Goal: Task Accomplishment & Management: Manage account settings

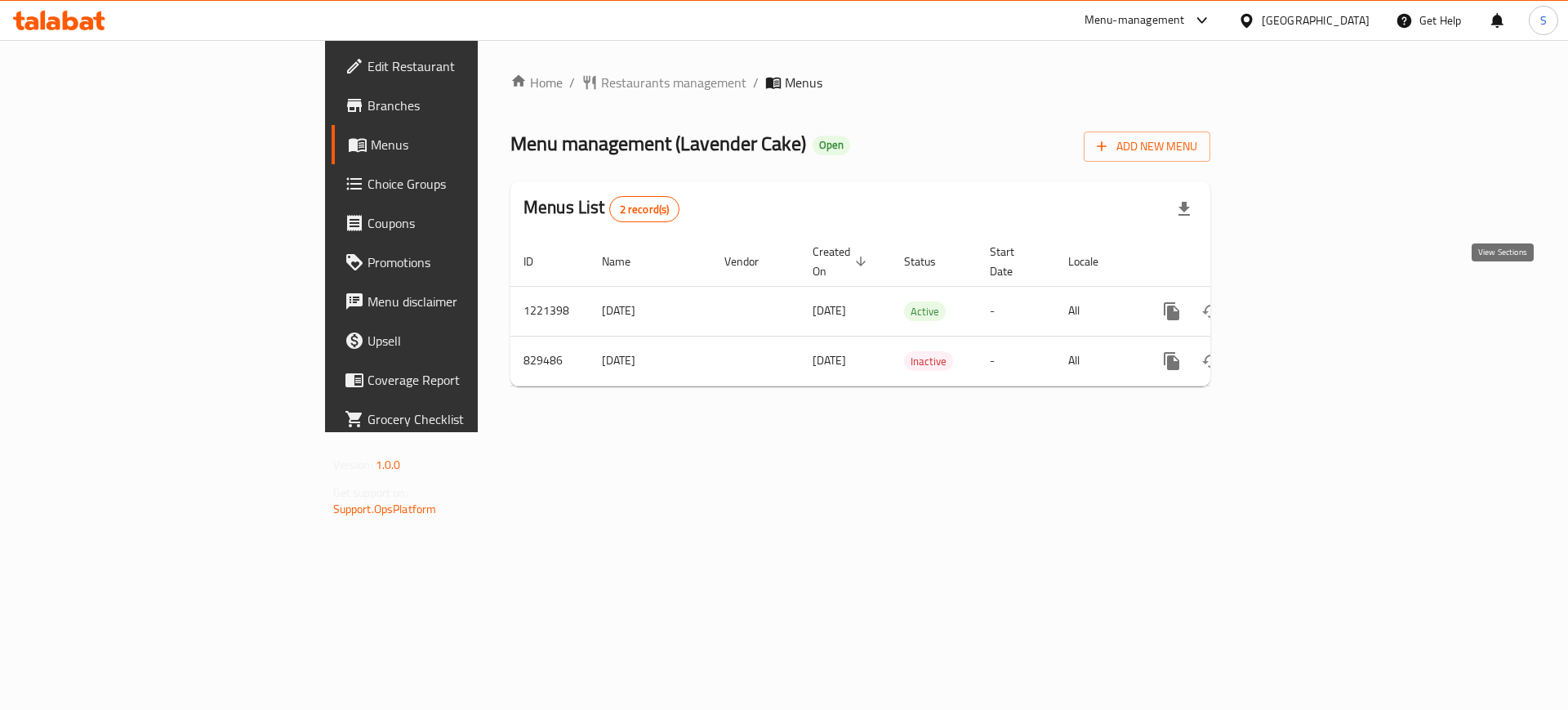
click at [1300, 302] on icon "enhanced table" at bounding box center [1290, 312] width 20 height 20
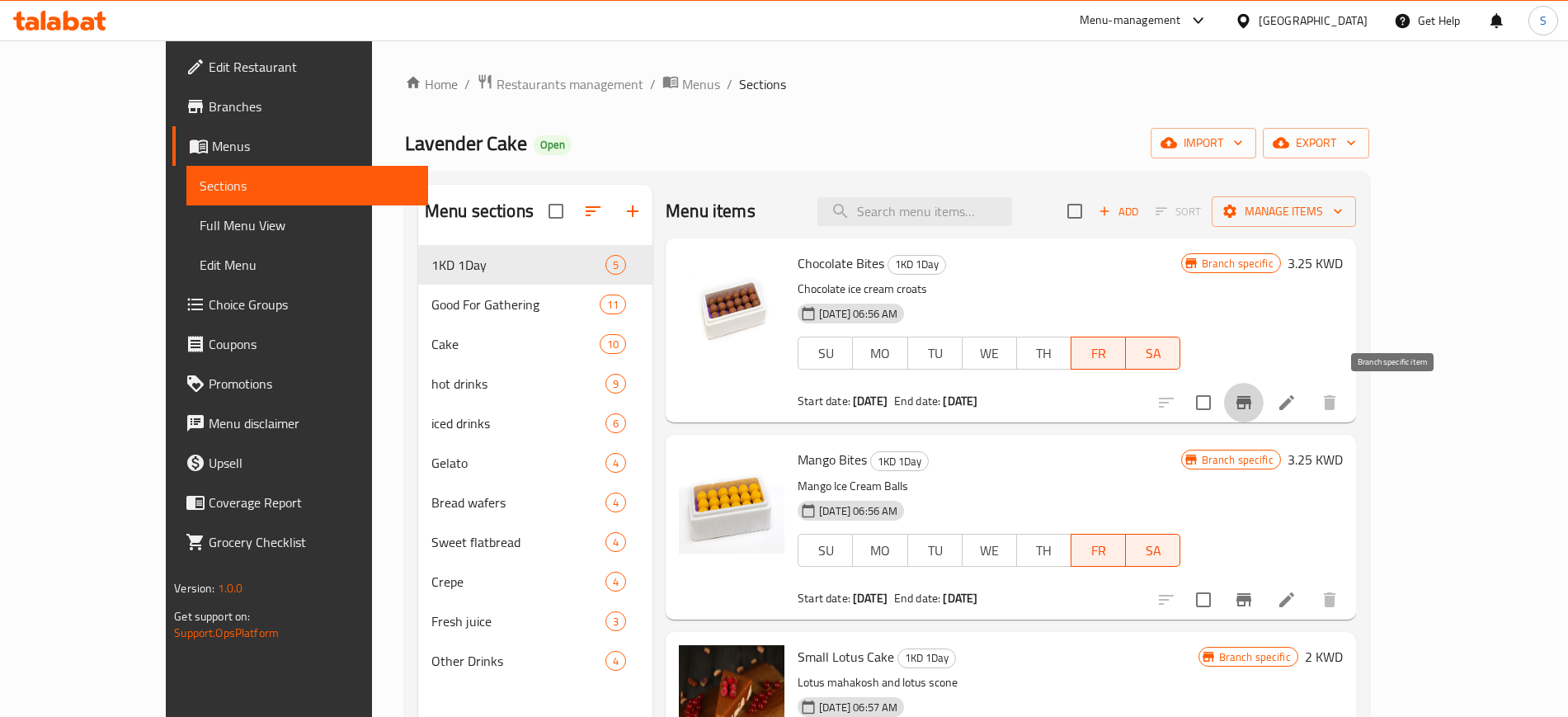
click at [1263, 397] on button "Branch-specific-item" at bounding box center [1243, 402] width 39 height 39
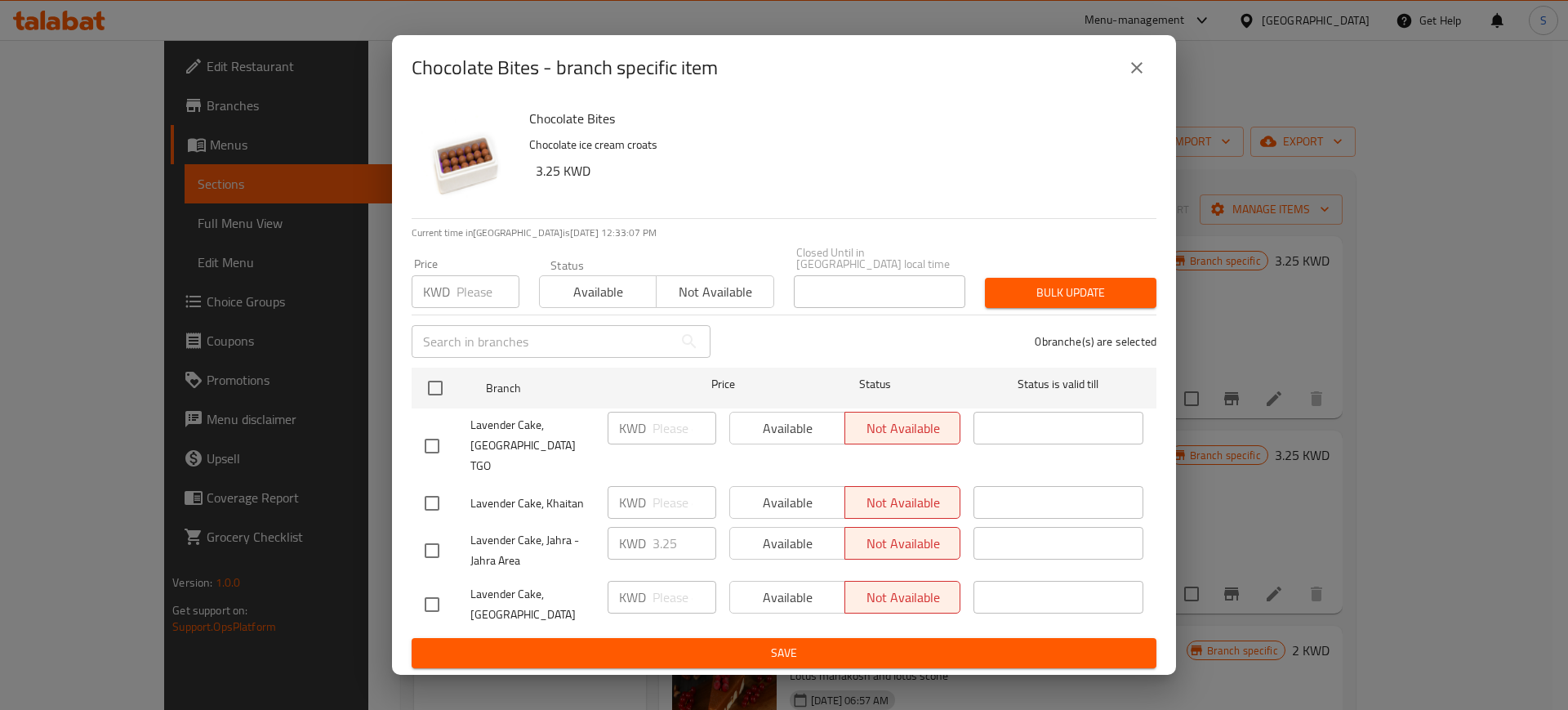
click at [430, 536] on input "checkbox" at bounding box center [432, 550] width 34 height 34
checkbox input "true"
drag, startPoint x: 804, startPoint y: 520, endPoint x: 807, endPoint y: 530, distance: 10.4
click at [805, 532] on span "Available" at bounding box center [788, 544] width 102 height 24
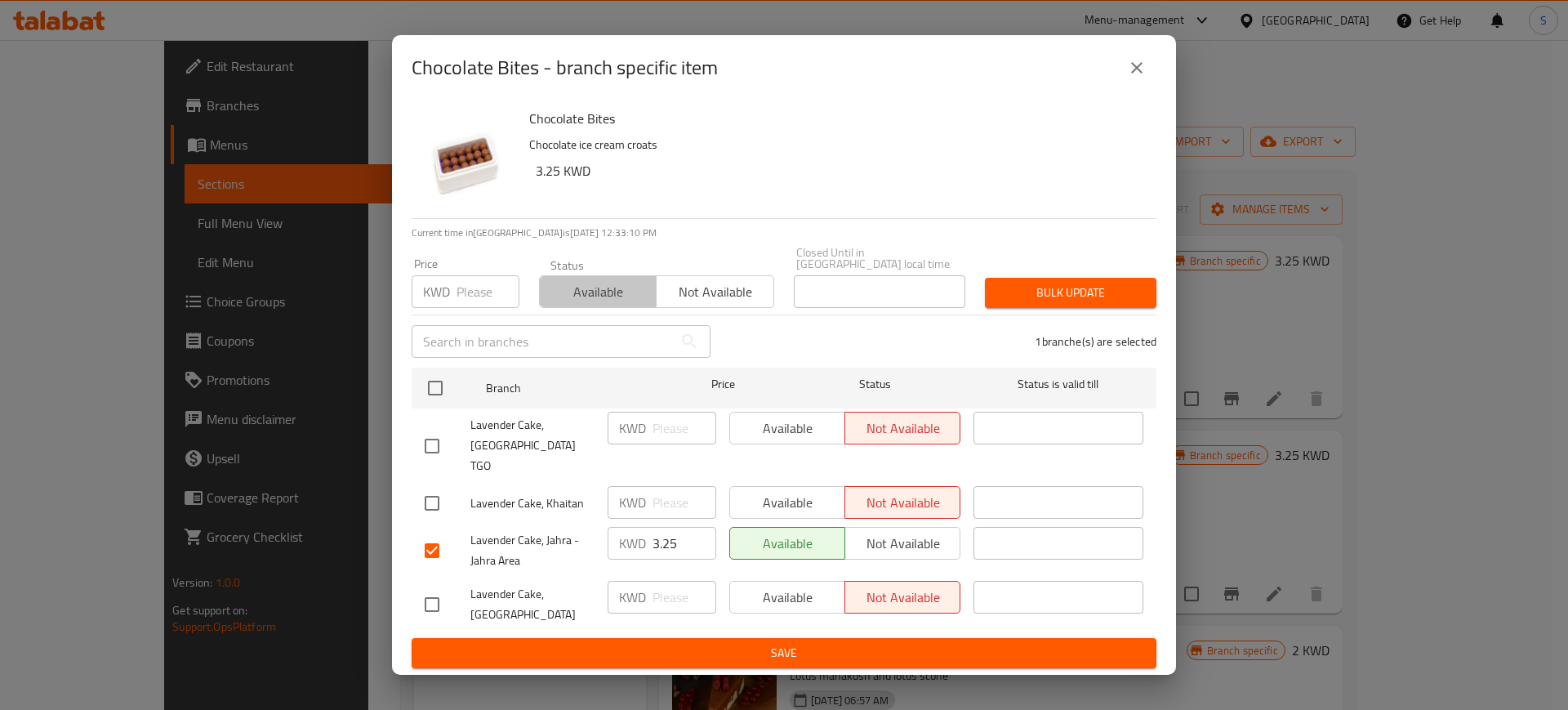
click at [584, 304] on span "Available" at bounding box center [598, 292] width 103 height 24
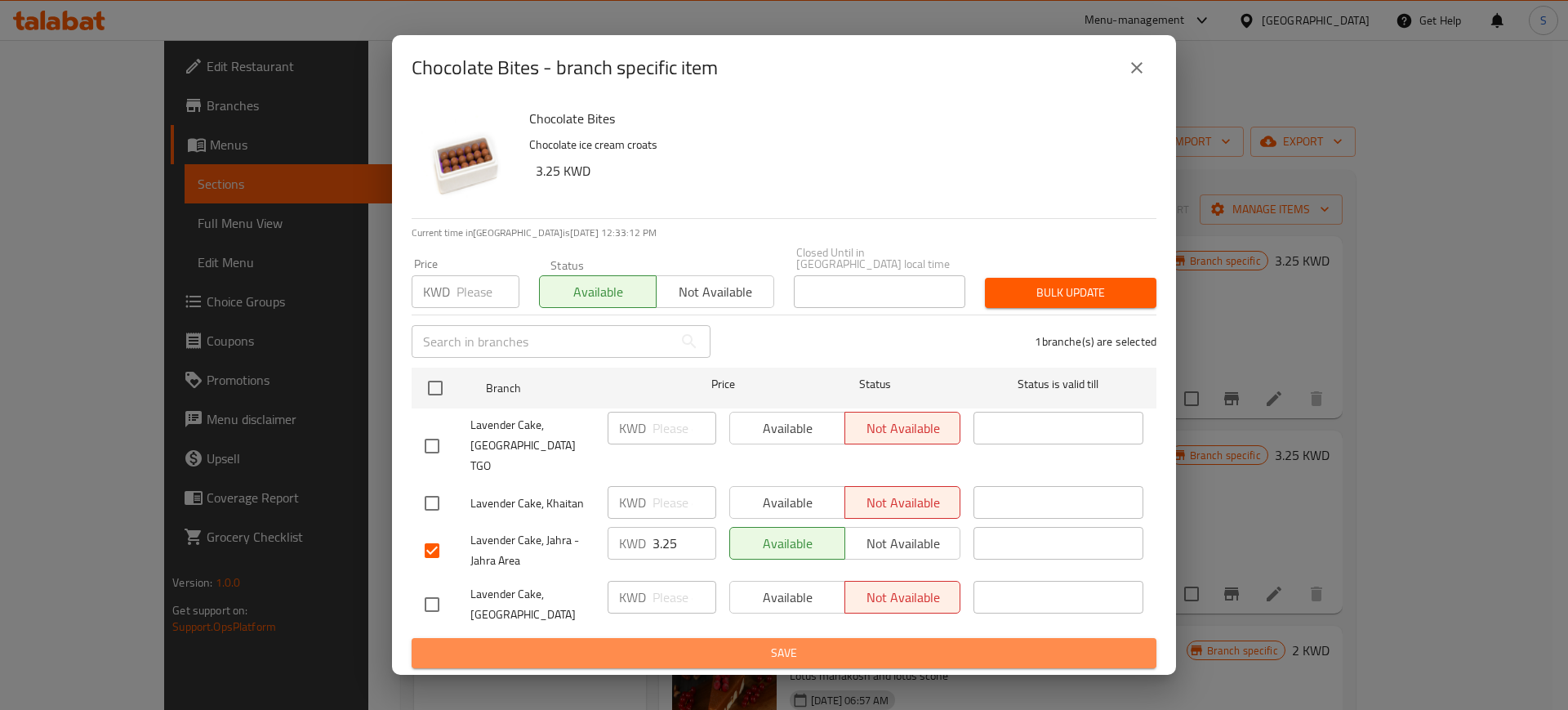
click at [847, 643] on span "Save" at bounding box center [784, 653] width 719 height 21
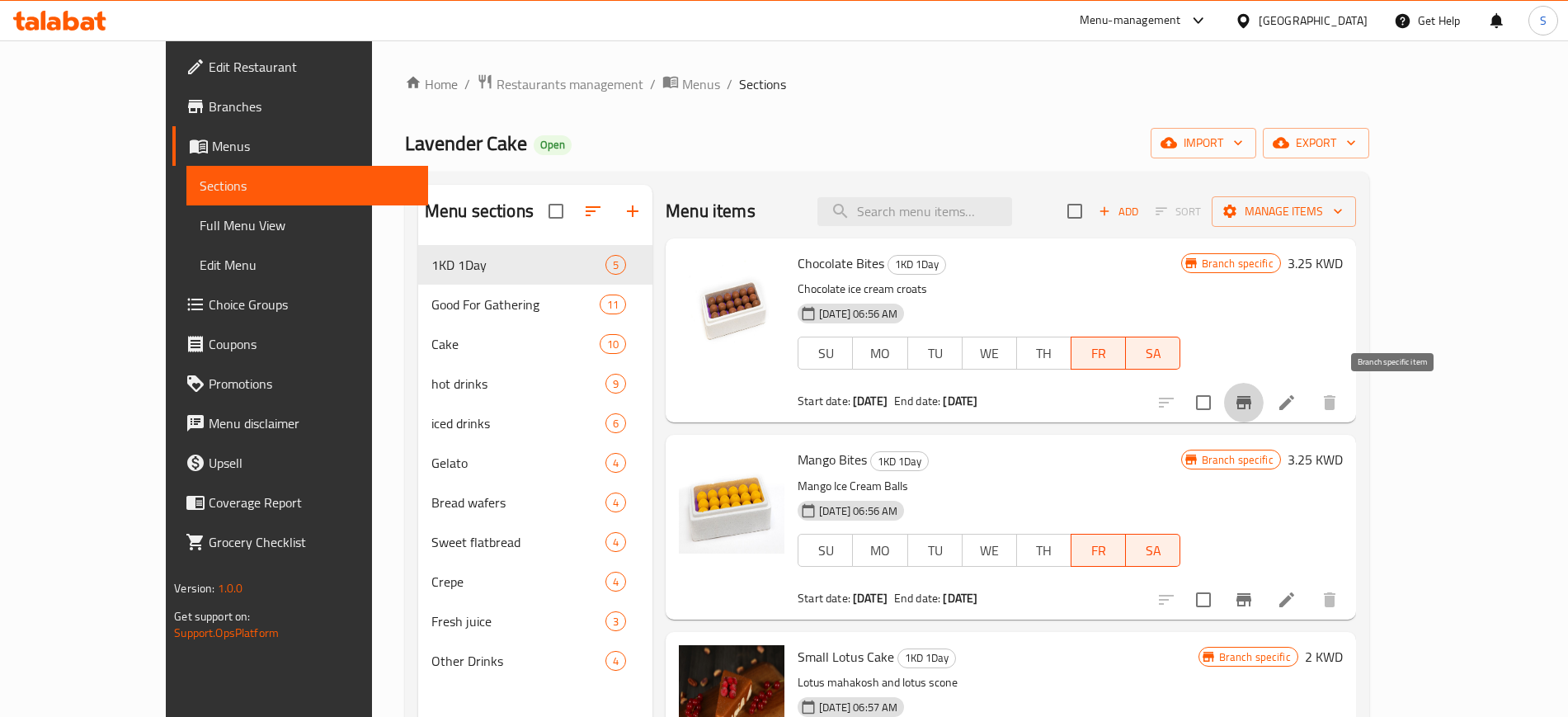
click at [1251, 404] on icon "Branch-specific-item" at bounding box center [1244, 403] width 15 height 13
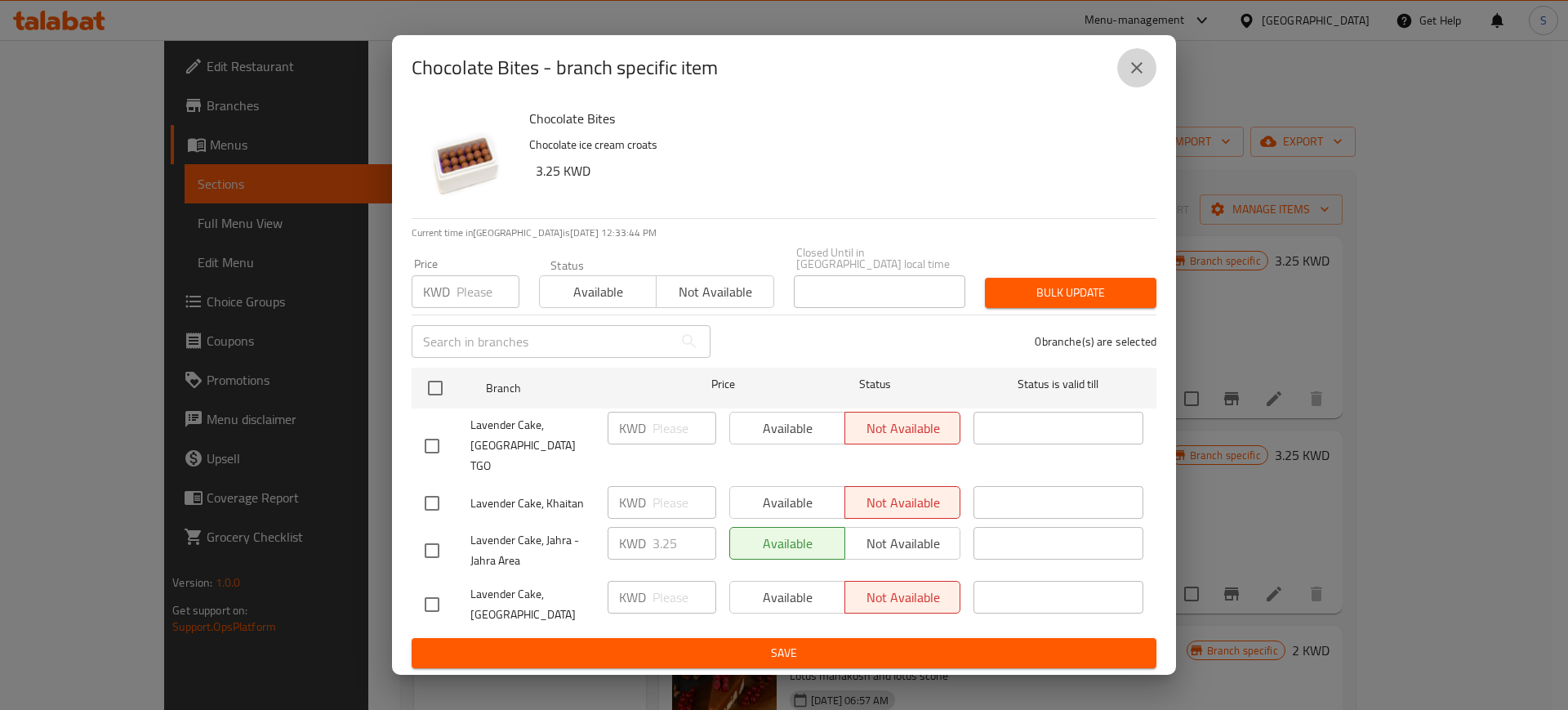
click at [1132, 78] on icon "close" at bounding box center [1137, 68] width 20 height 20
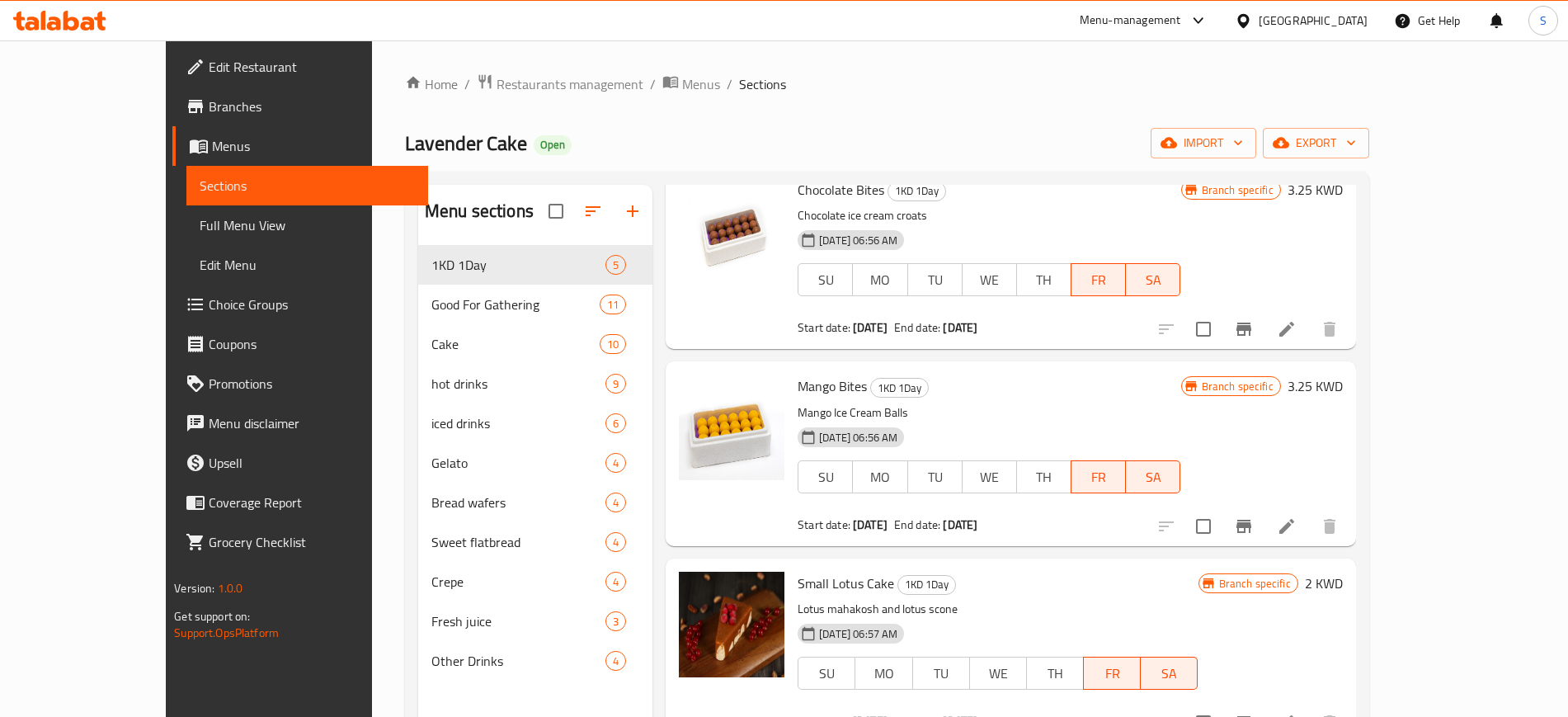
scroll to position [103, 0]
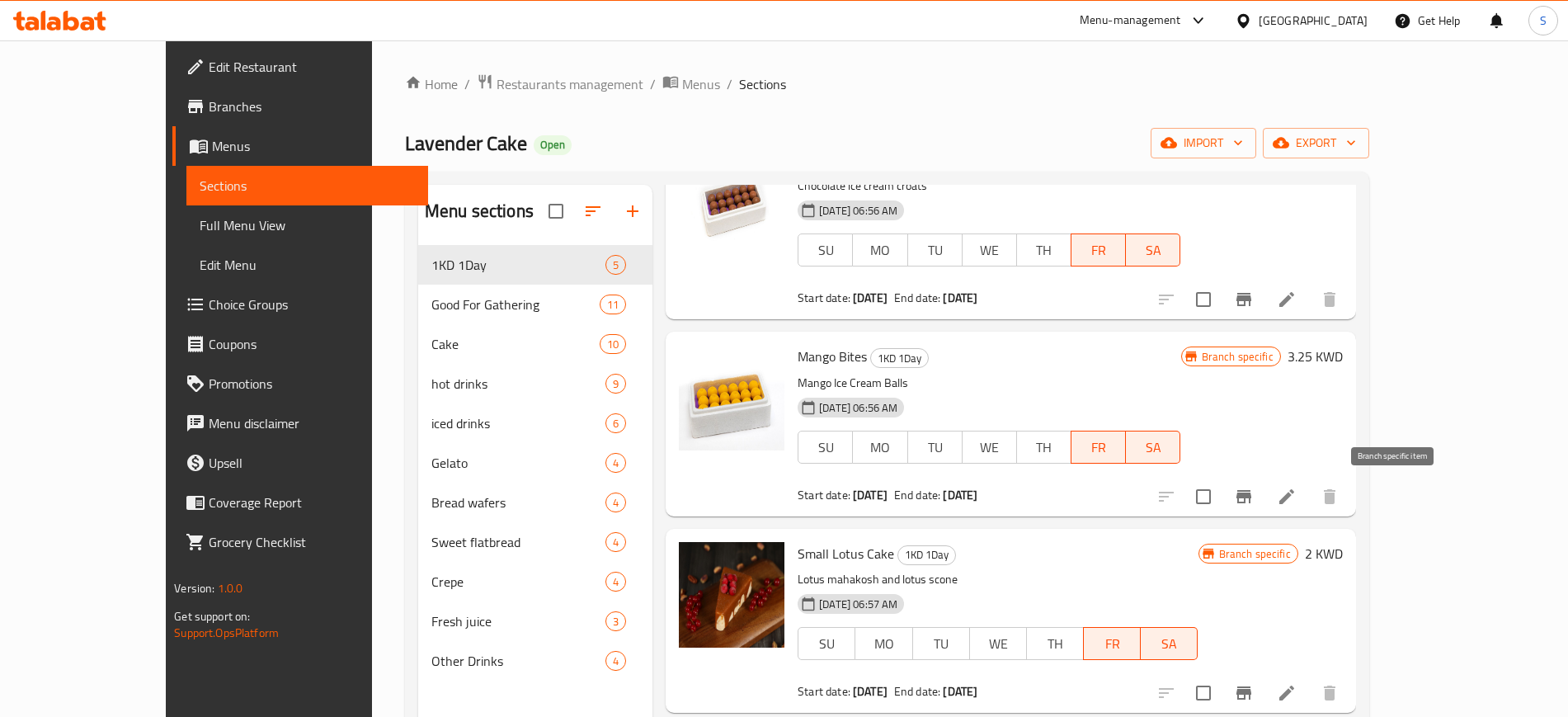
click at [1263, 484] on button "Branch-specific-item" at bounding box center [1243, 496] width 39 height 39
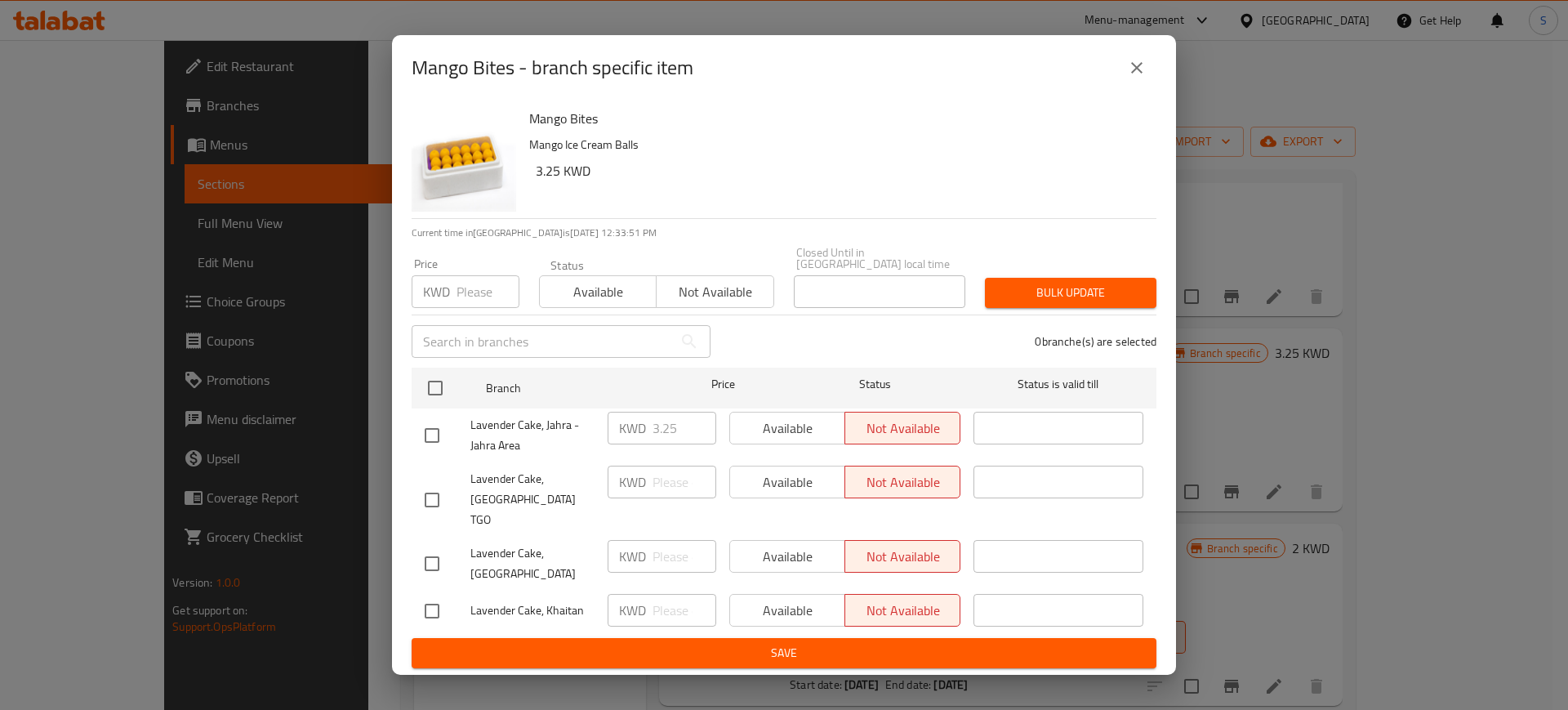
click at [1139, 73] on icon "close" at bounding box center [1137, 67] width 12 height 12
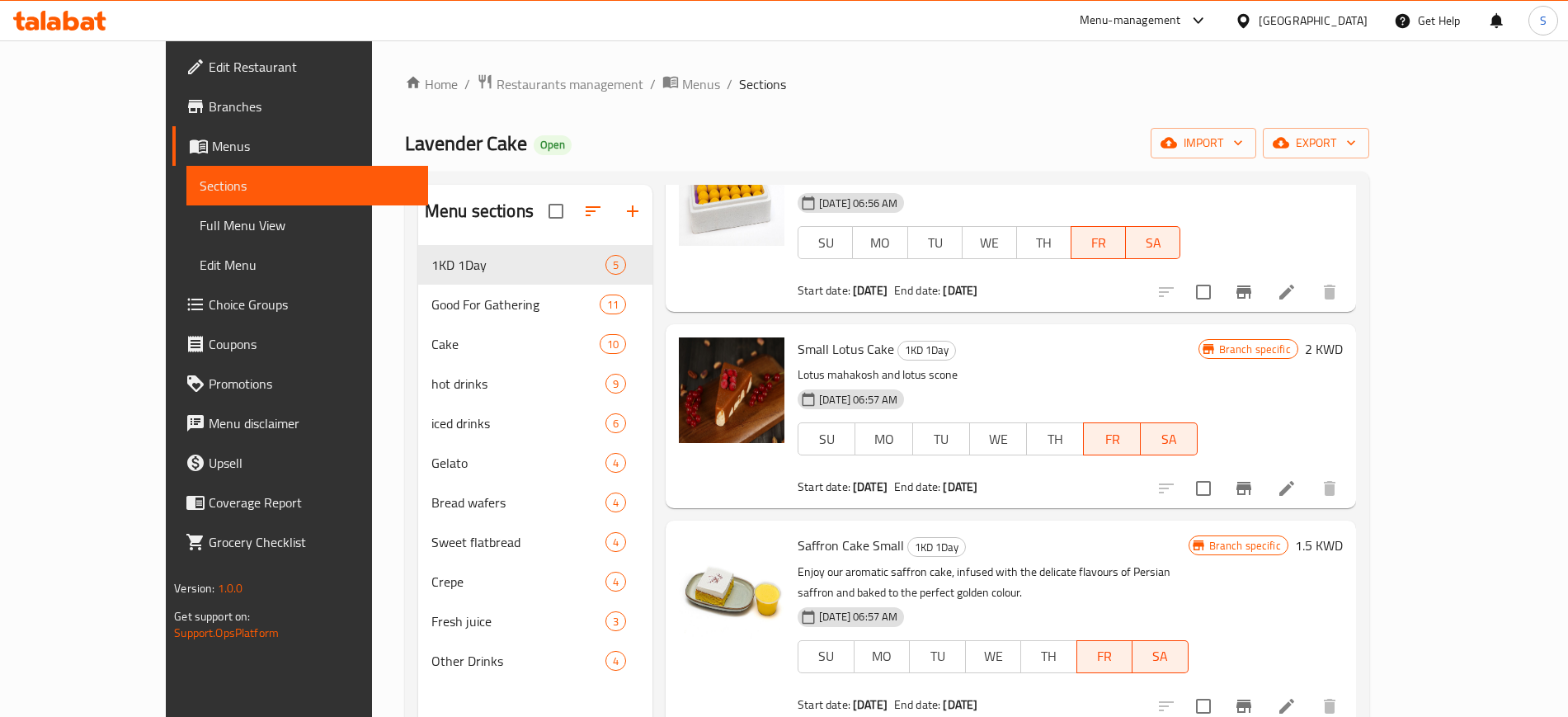
scroll to position [310, 0]
click at [1254, 487] on icon "Branch-specific-item" at bounding box center [1244, 487] width 20 height 20
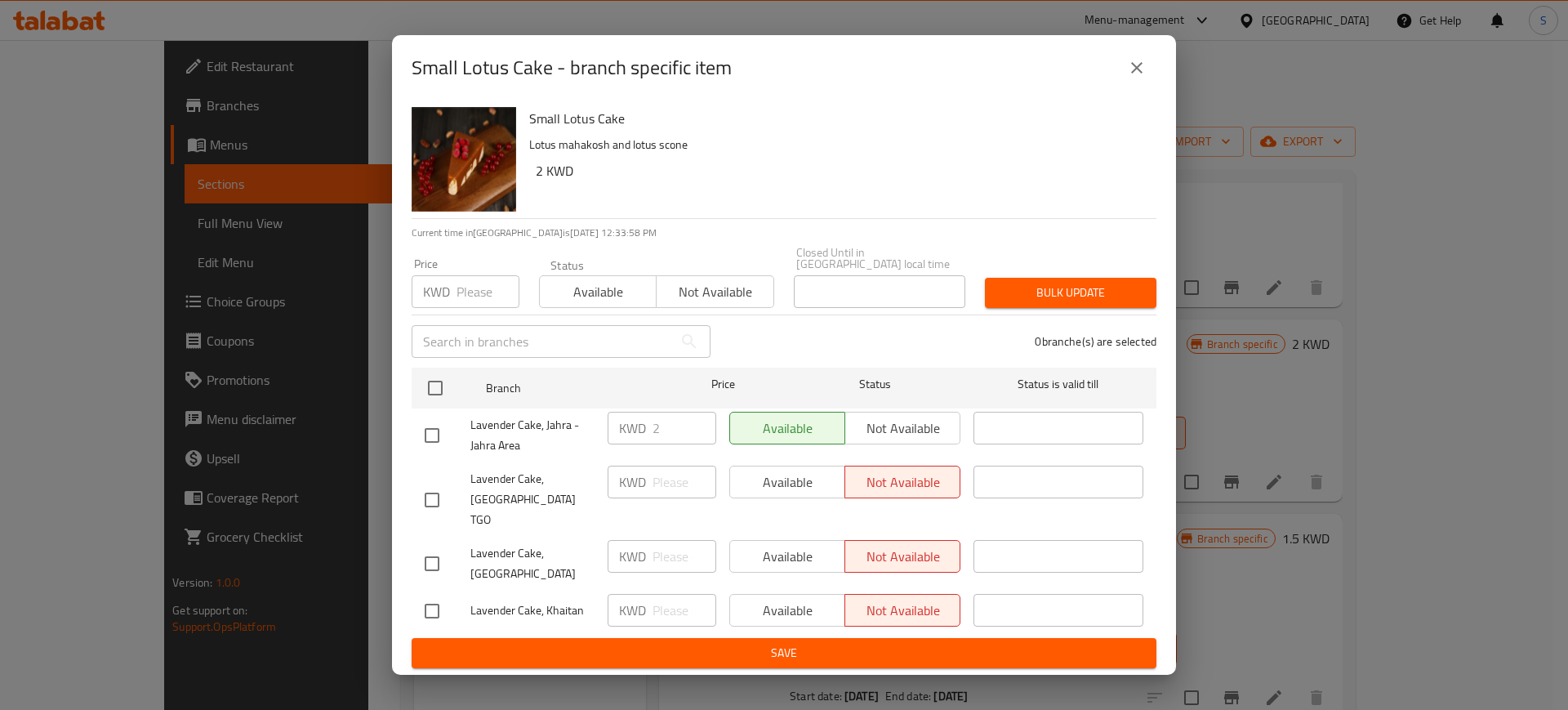
click at [1136, 73] on icon "close" at bounding box center [1137, 67] width 12 height 12
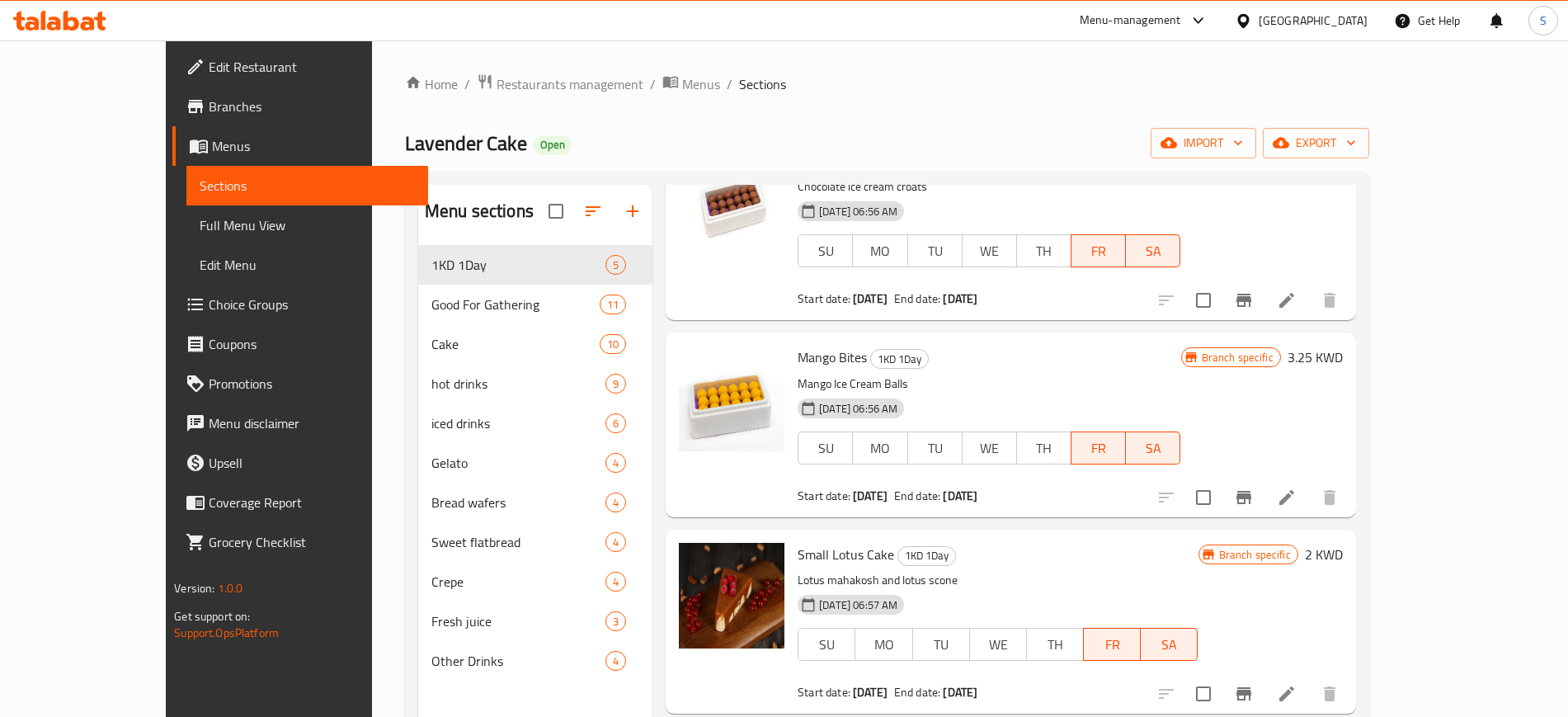
scroll to position [0, 0]
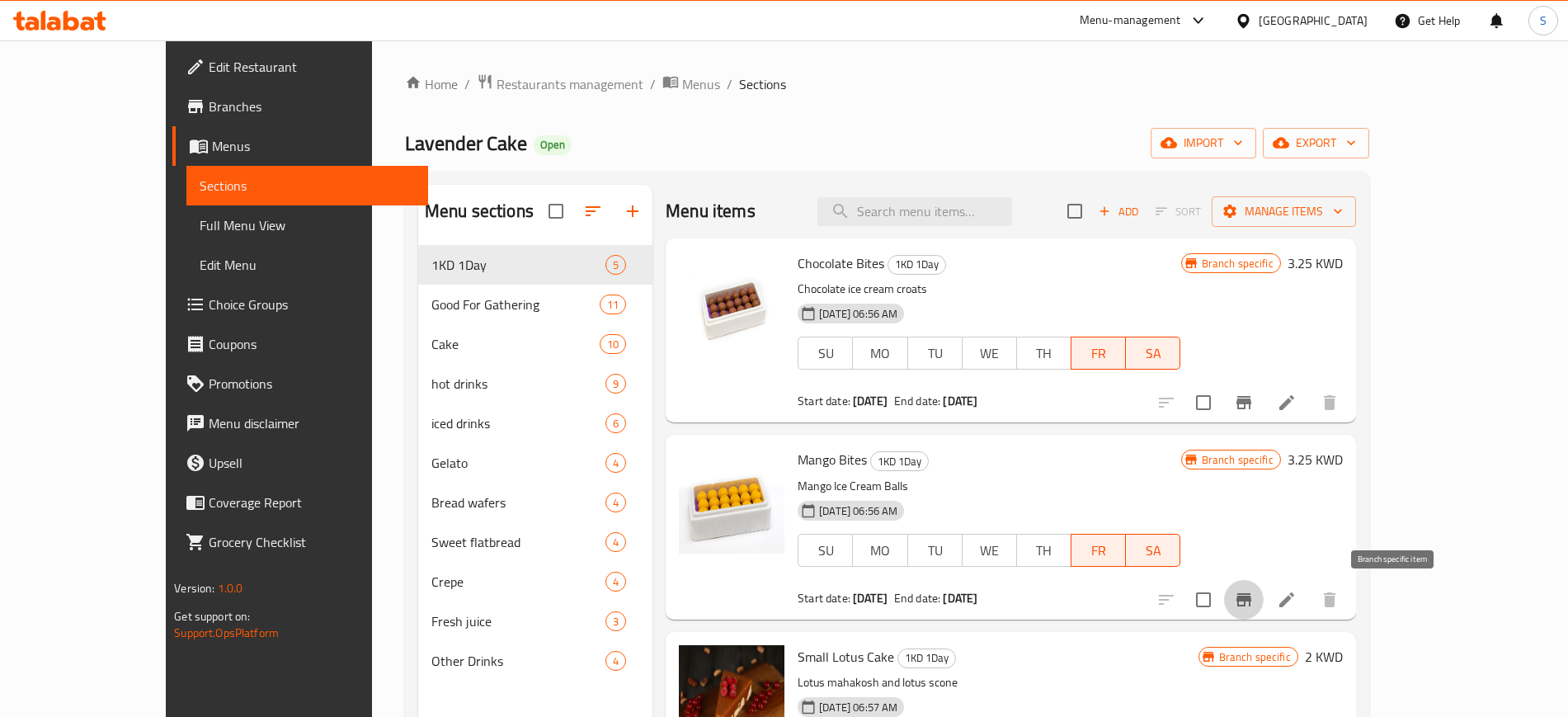
click at [1254, 598] on icon "Branch-specific-item" at bounding box center [1244, 600] width 20 height 20
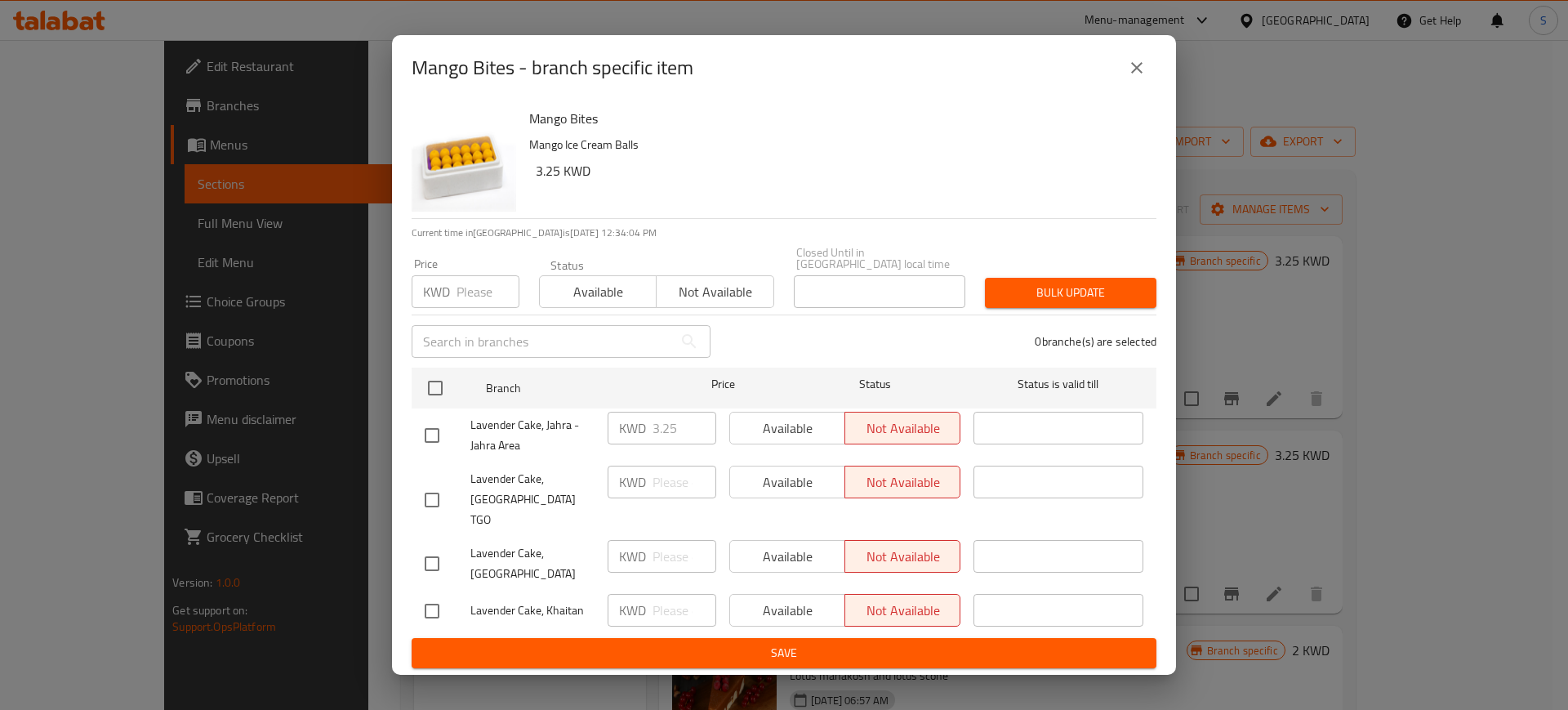
click at [432, 452] on input "checkbox" at bounding box center [432, 435] width 34 height 34
checkbox input "true"
click at [797, 441] on span "Available" at bounding box center [788, 429] width 102 height 24
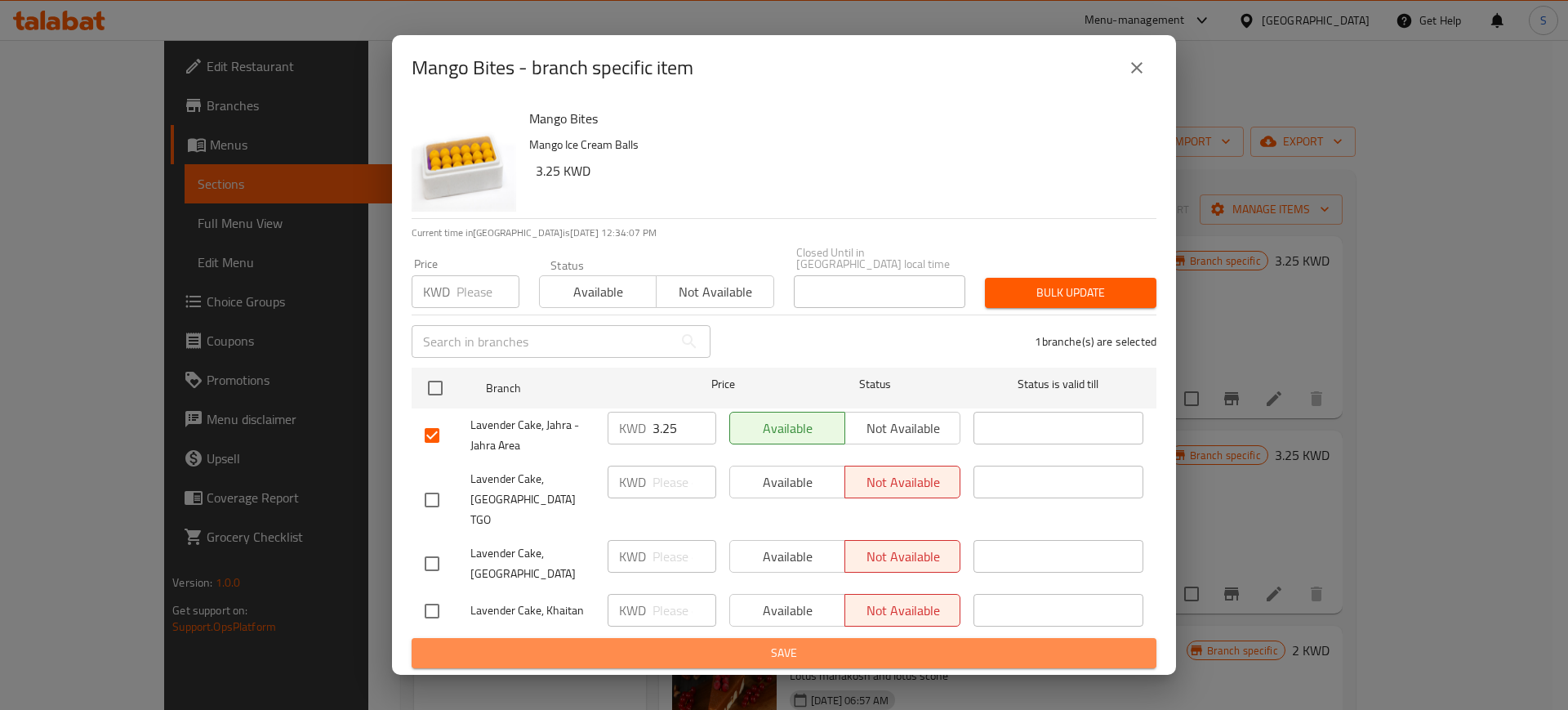
click at [905, 643] on span "Save" at bounding box center [784, 653] width 719 height 21
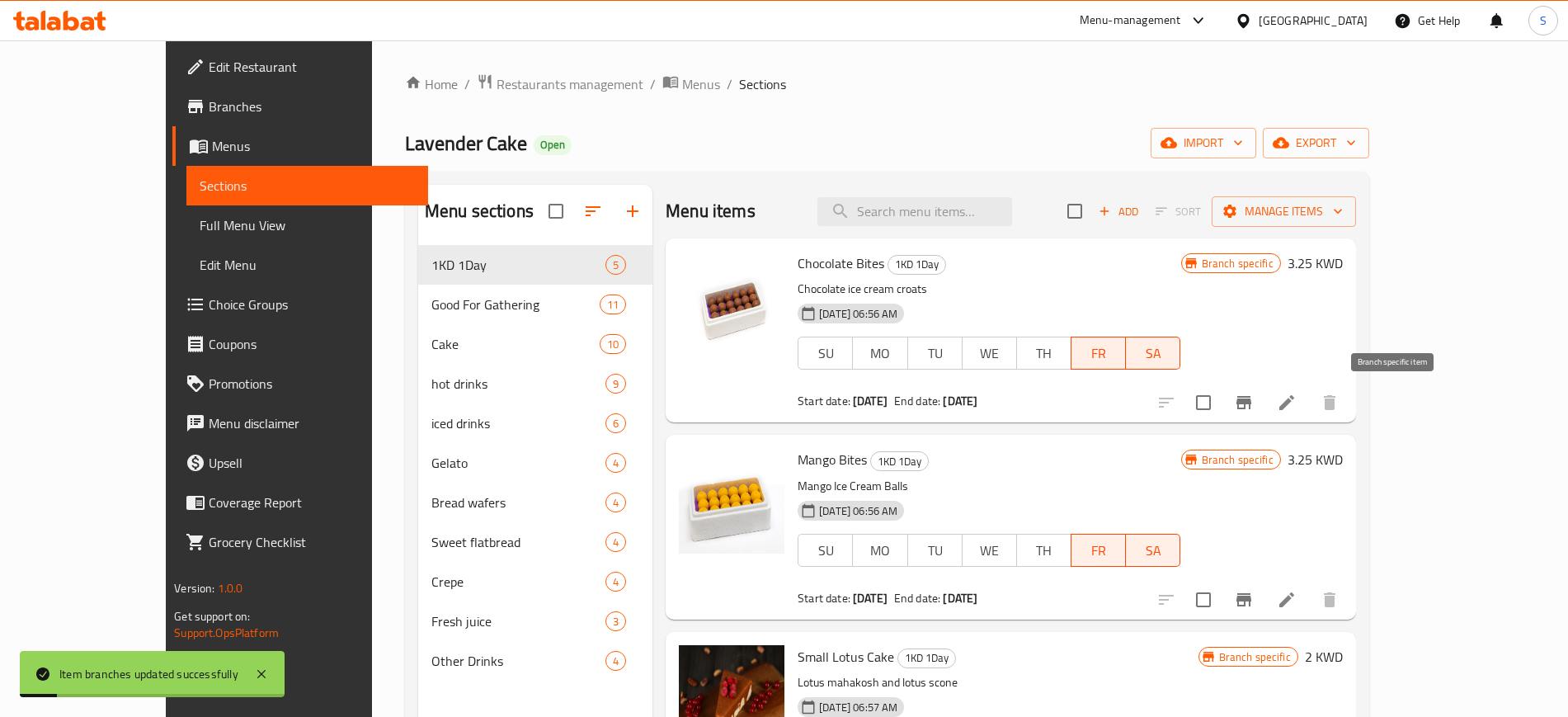
click at [1251, 404] on icon "Branch-specific-item" at bounding box center [1244, 403] width 15 height 13
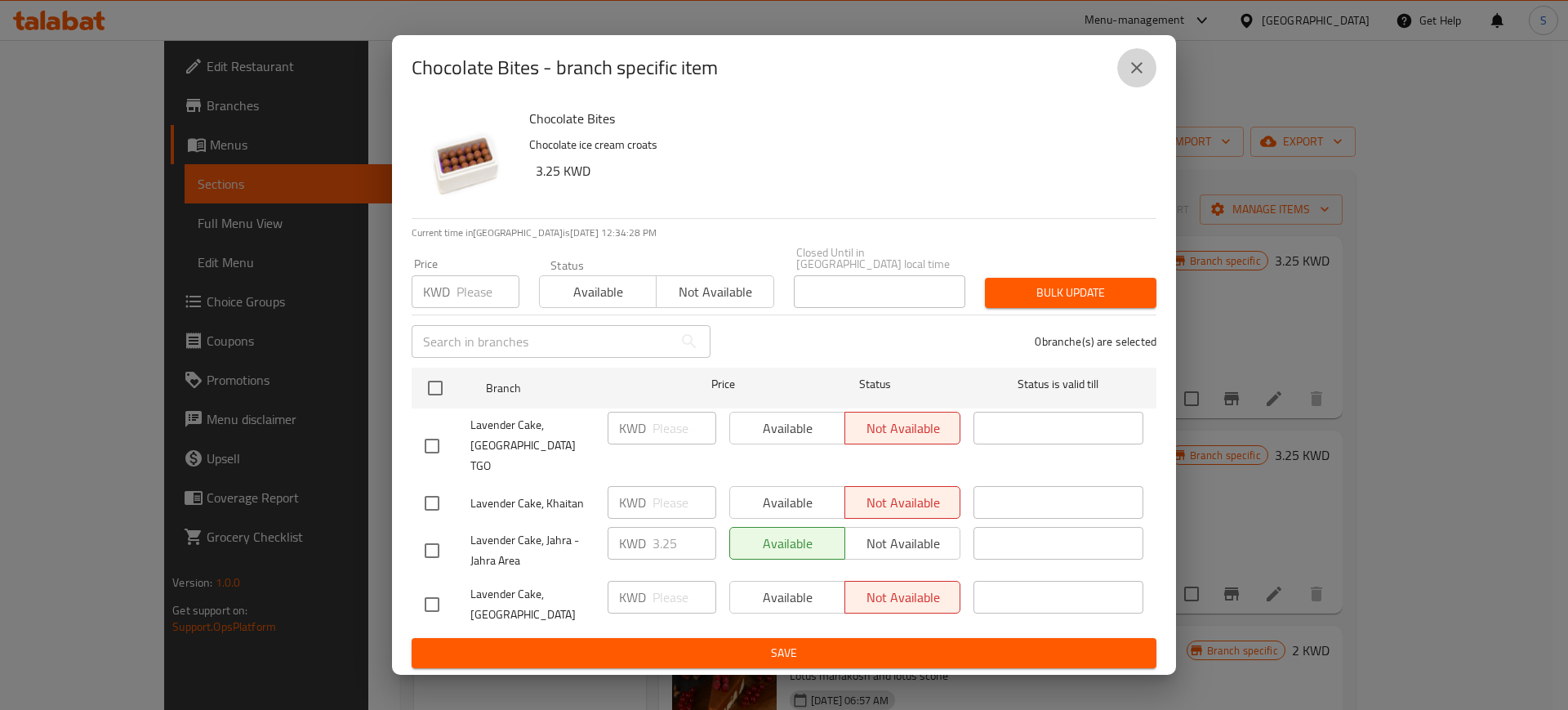
click at [1136, 78] on icon "close" at bounding box center [1137, 68] width 20 height 20
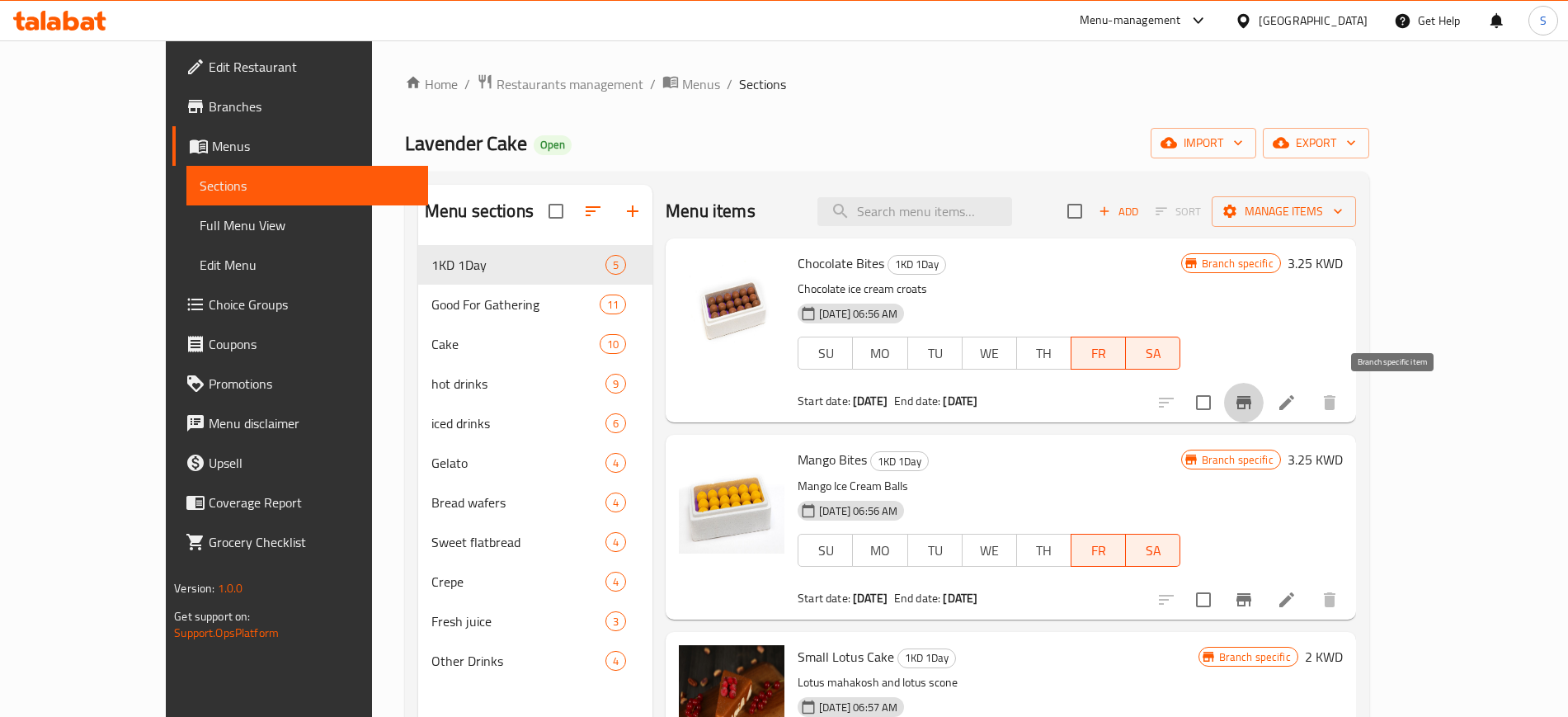
click at [1251, 400] on icon "Branch-specific-item" at bounding box center [1244, 403] width 15 height 13
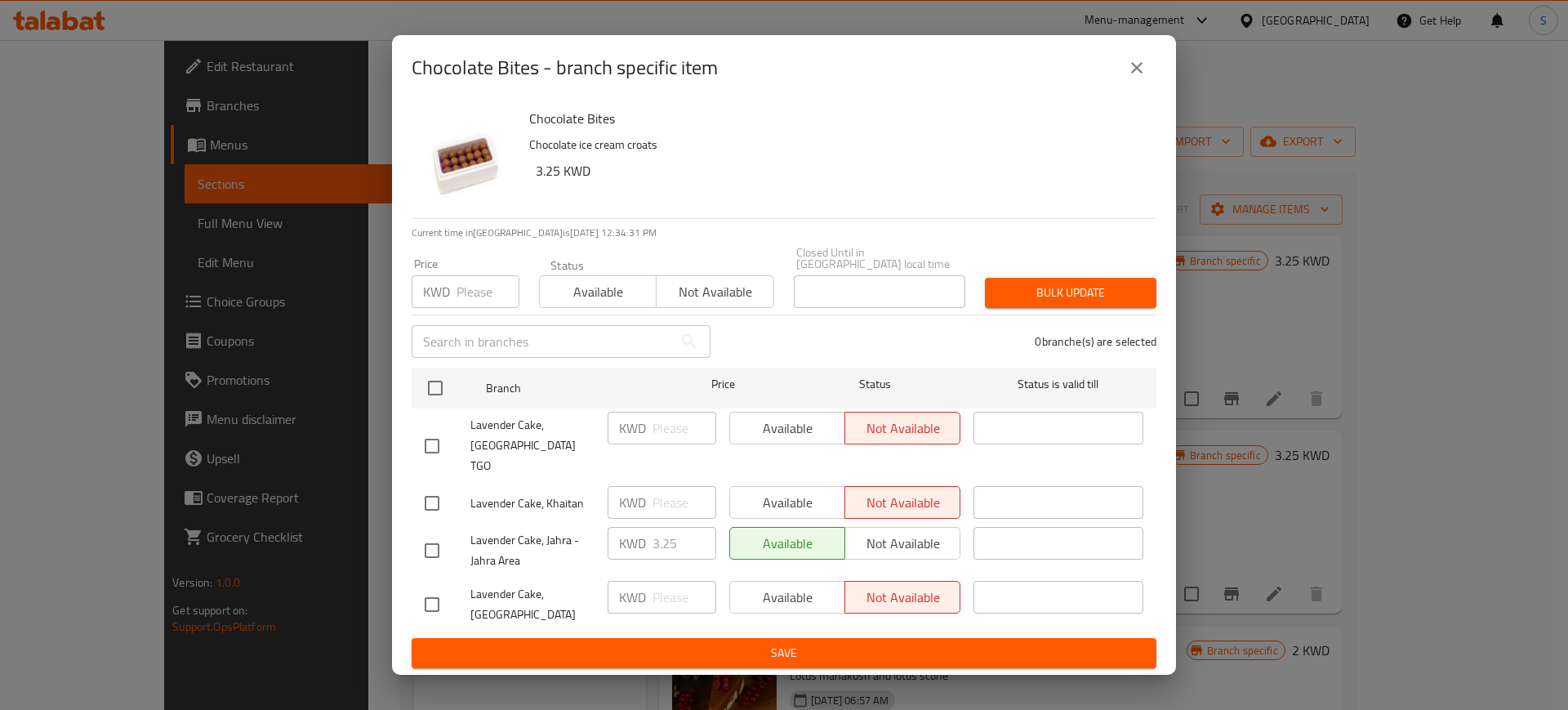
click at [1140, 73] on icon "close" at bounding box center [1137, 67] width 12 height 12
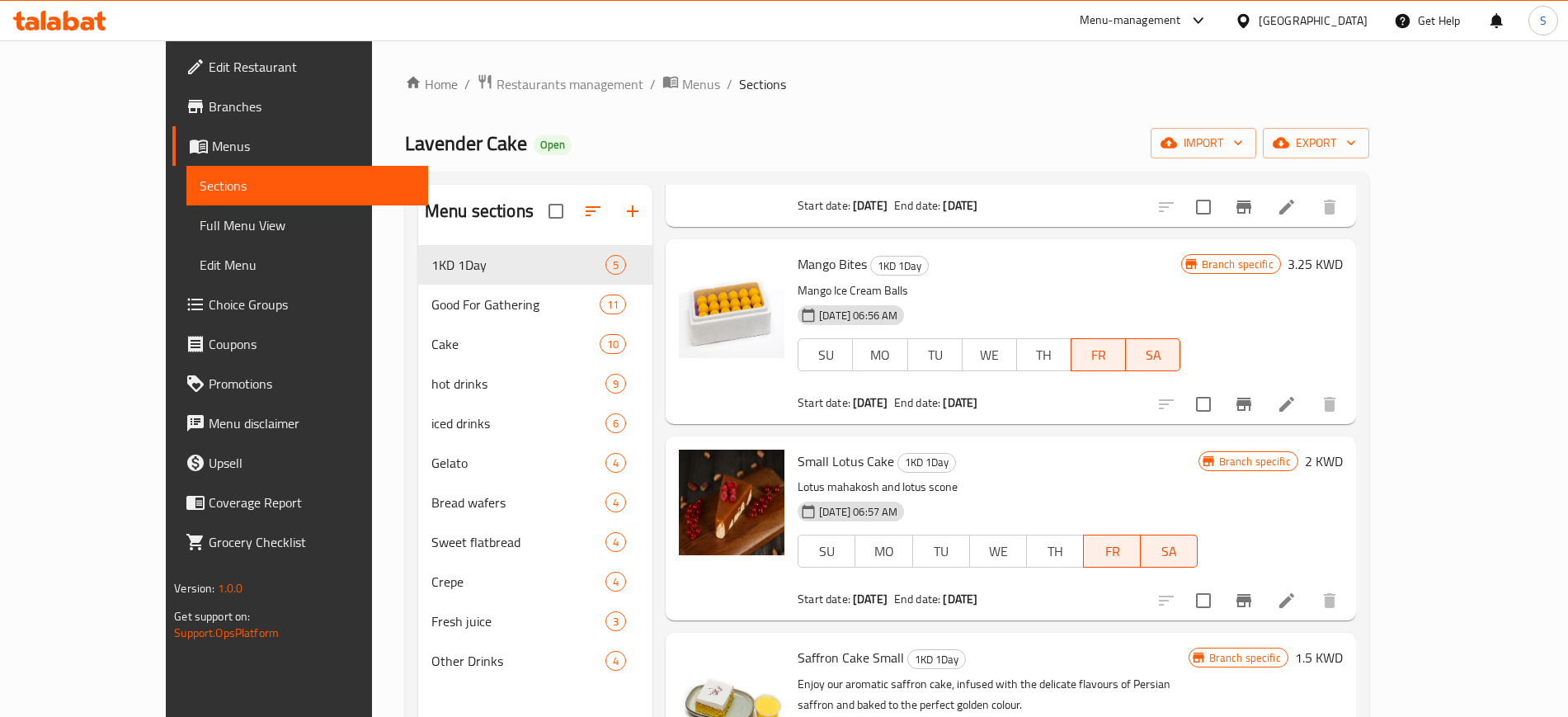
scroll to position [206, 0]
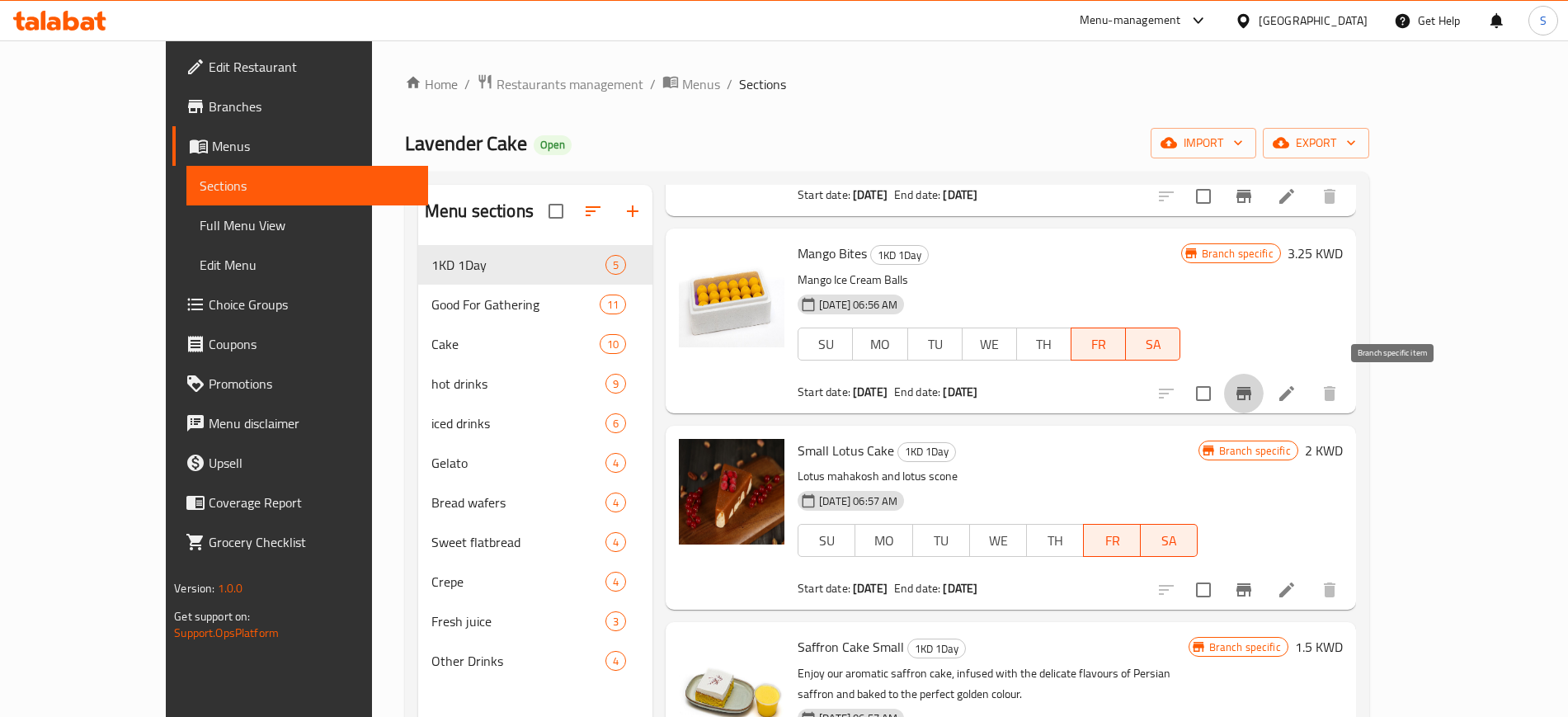
click at [1254, 384] on icon "Branch-specific-item" at bounding box center [1244, 394] width 20 height 20
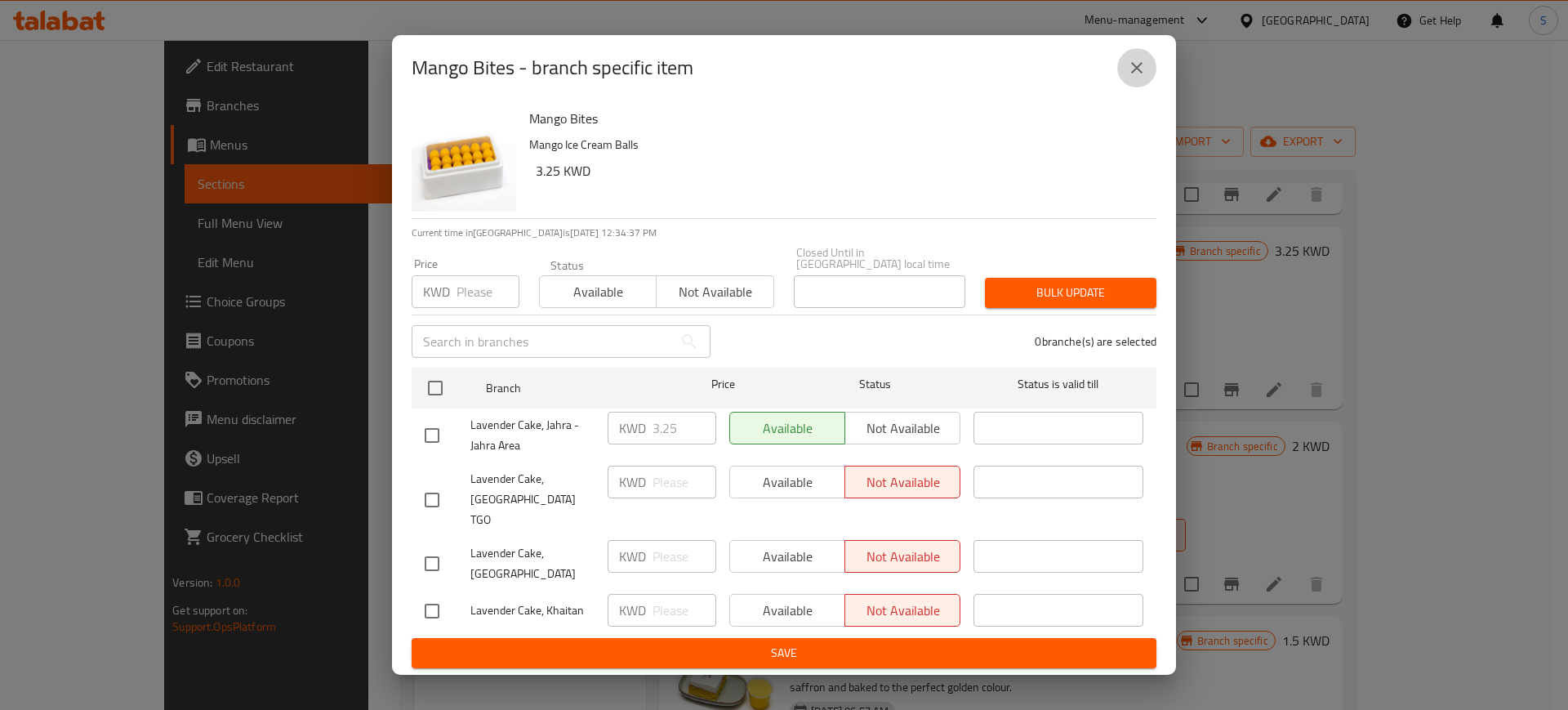
click at [1140, 73] on icon "close" at bounding box center [1137, 67] width 12 height 12
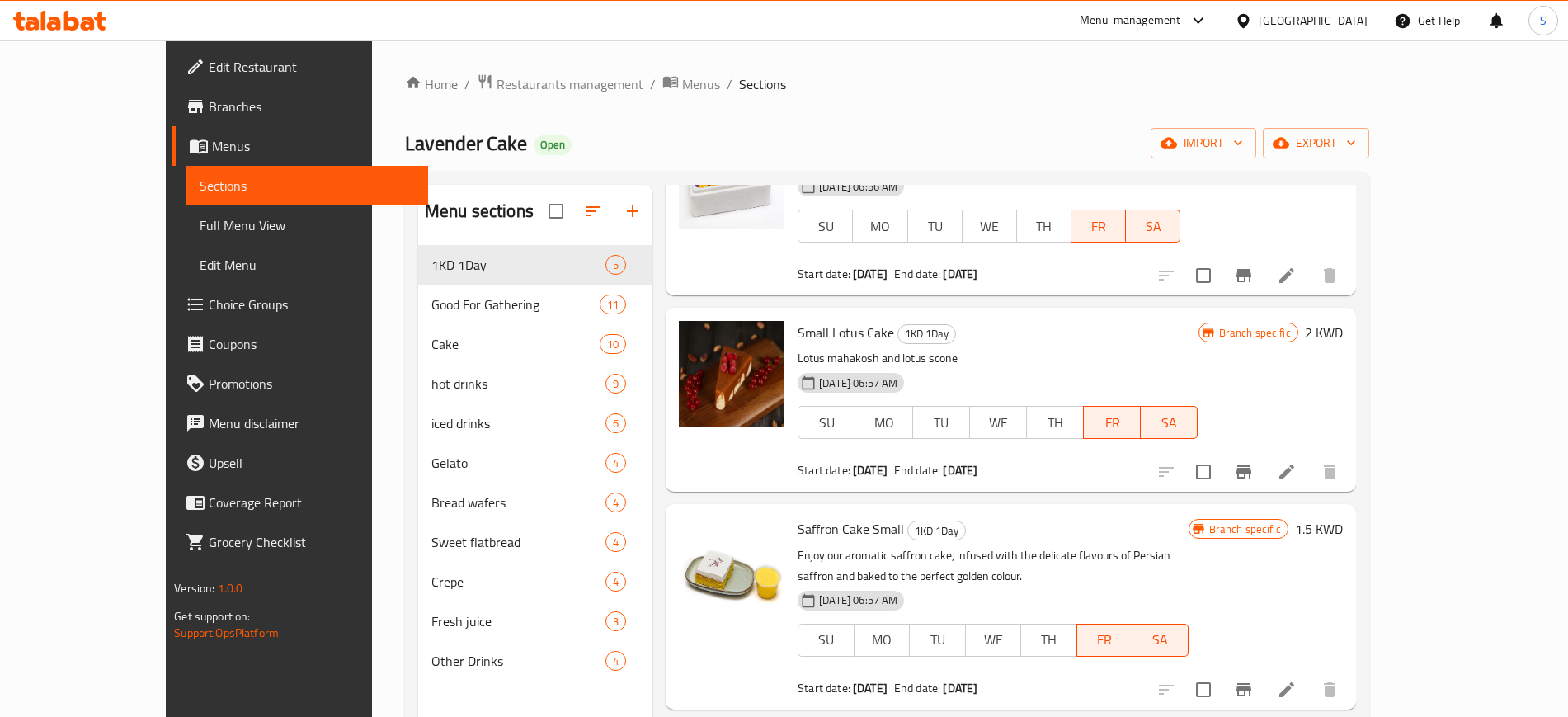
scroll to position [329, 0]
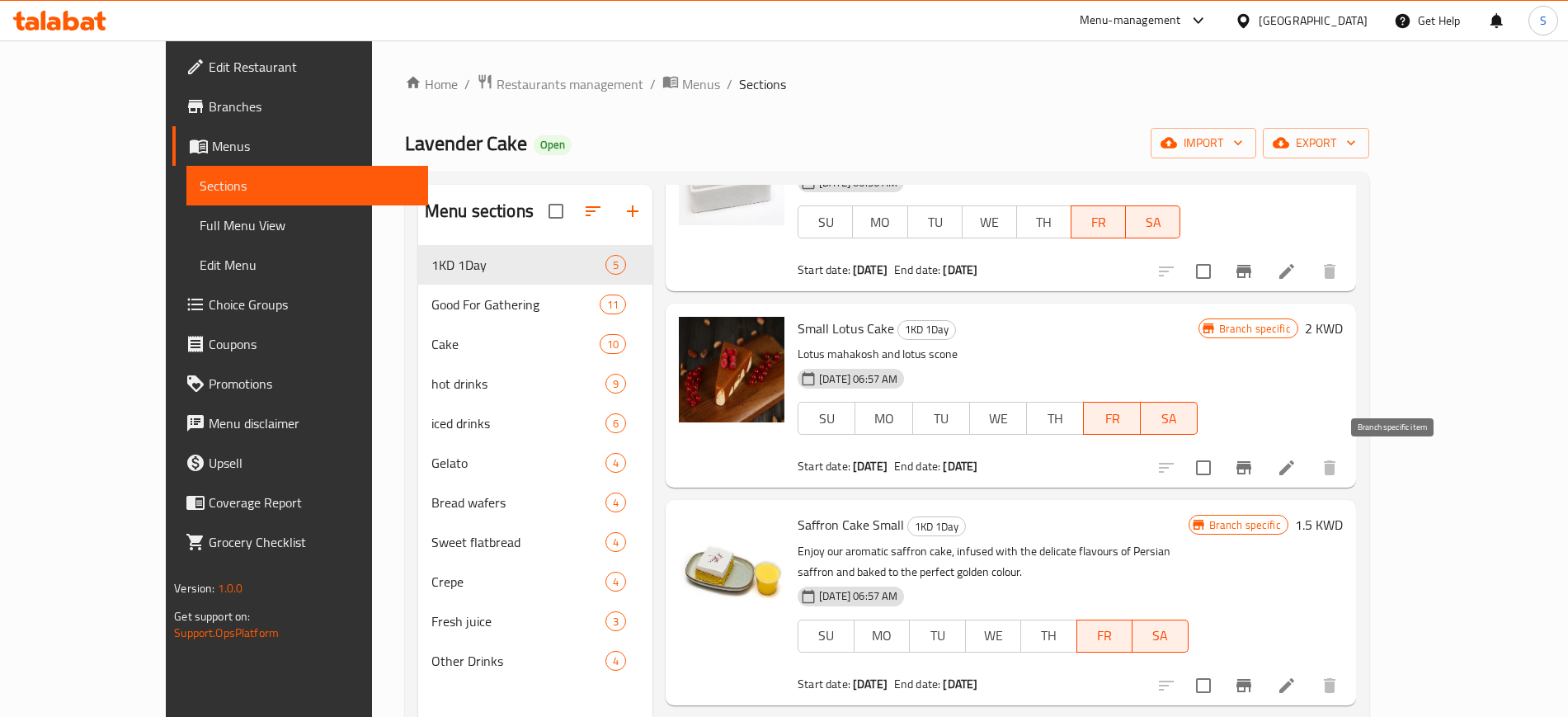
click at [1254, 467] on icon "Branch-specific-item" at bounding box center [1244, 468] width 20 height 20
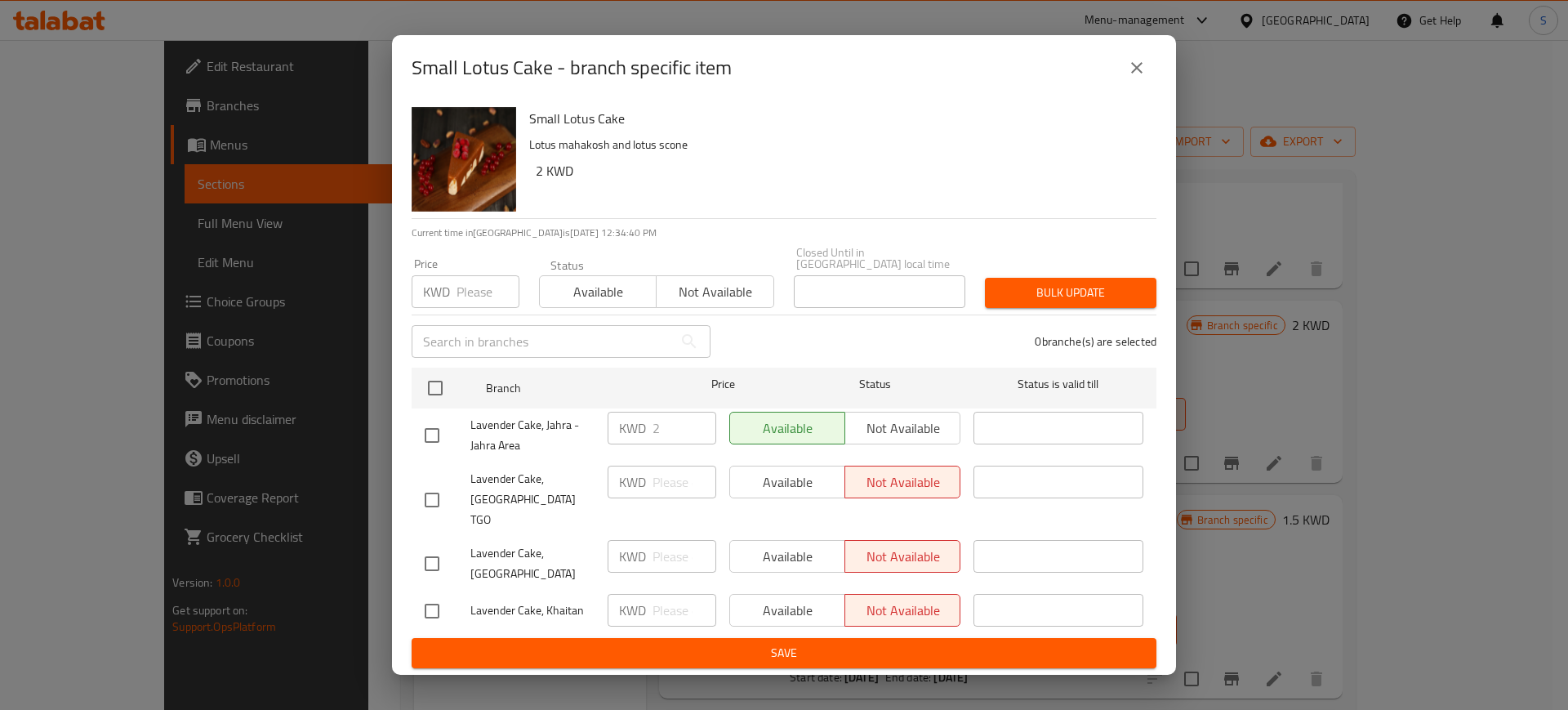
click at [1134, 87] on button "close" at bounding box center [1137, 67] width 39 height 39
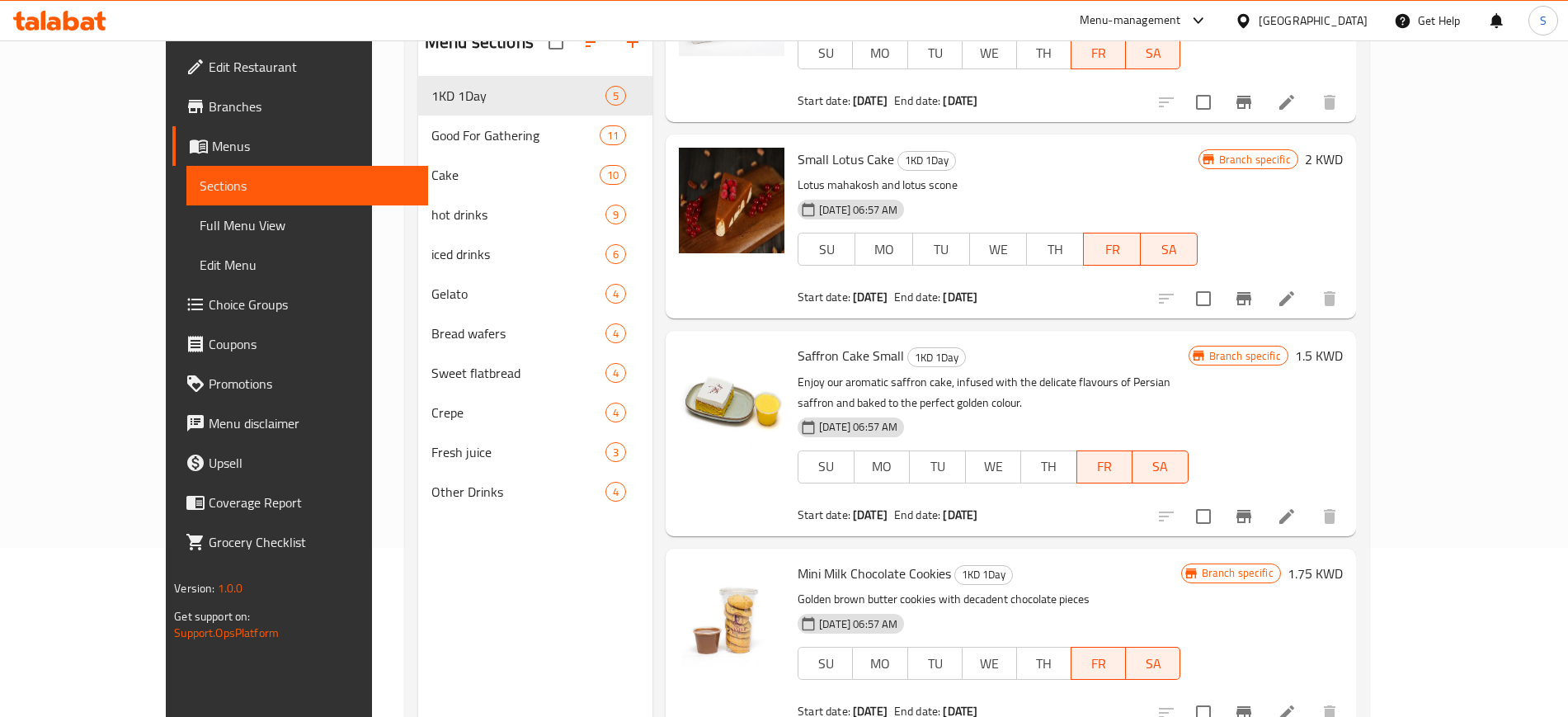
scroll to position [206, 0]
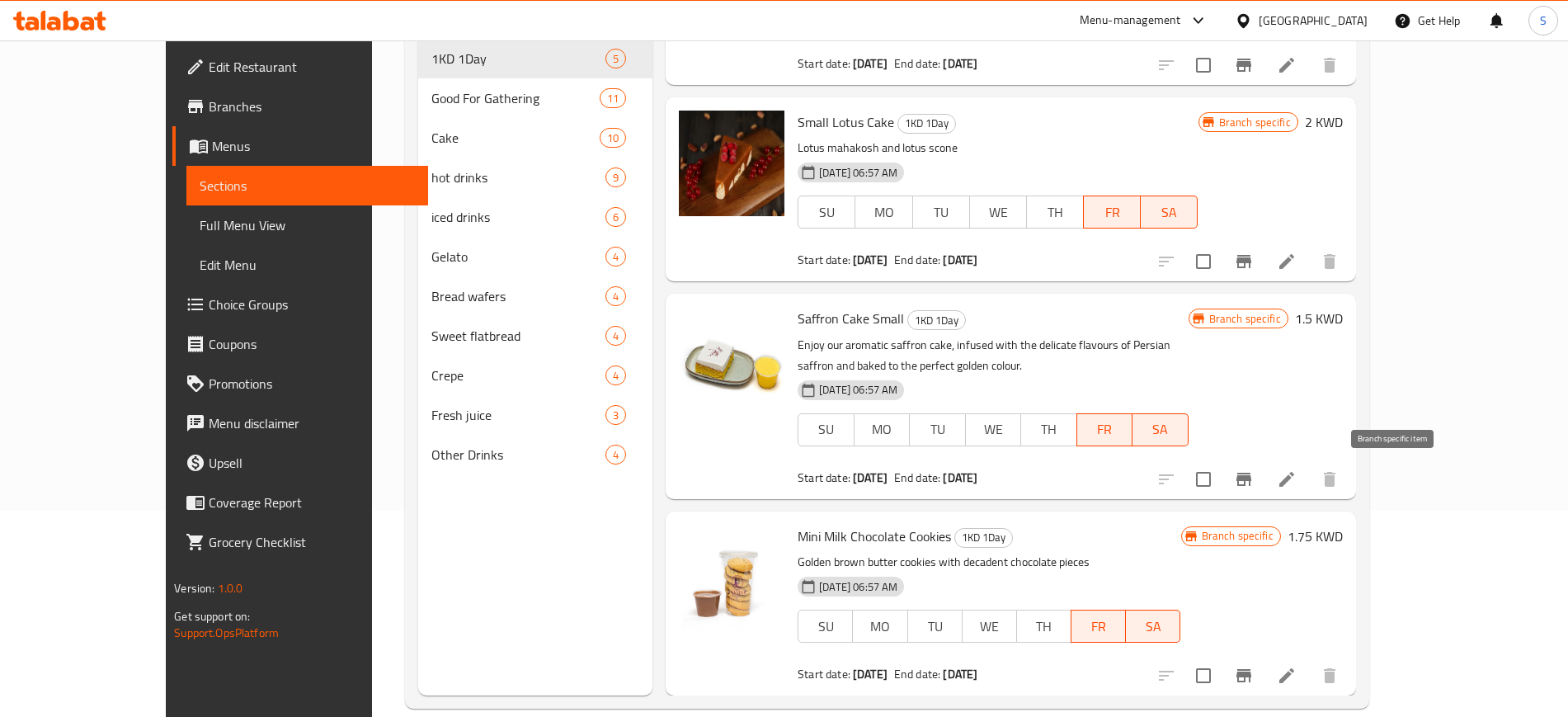
click at [1251, 475] on icon "Branch-specific-item" at bounding box center [1244, 479] width 15 height 13
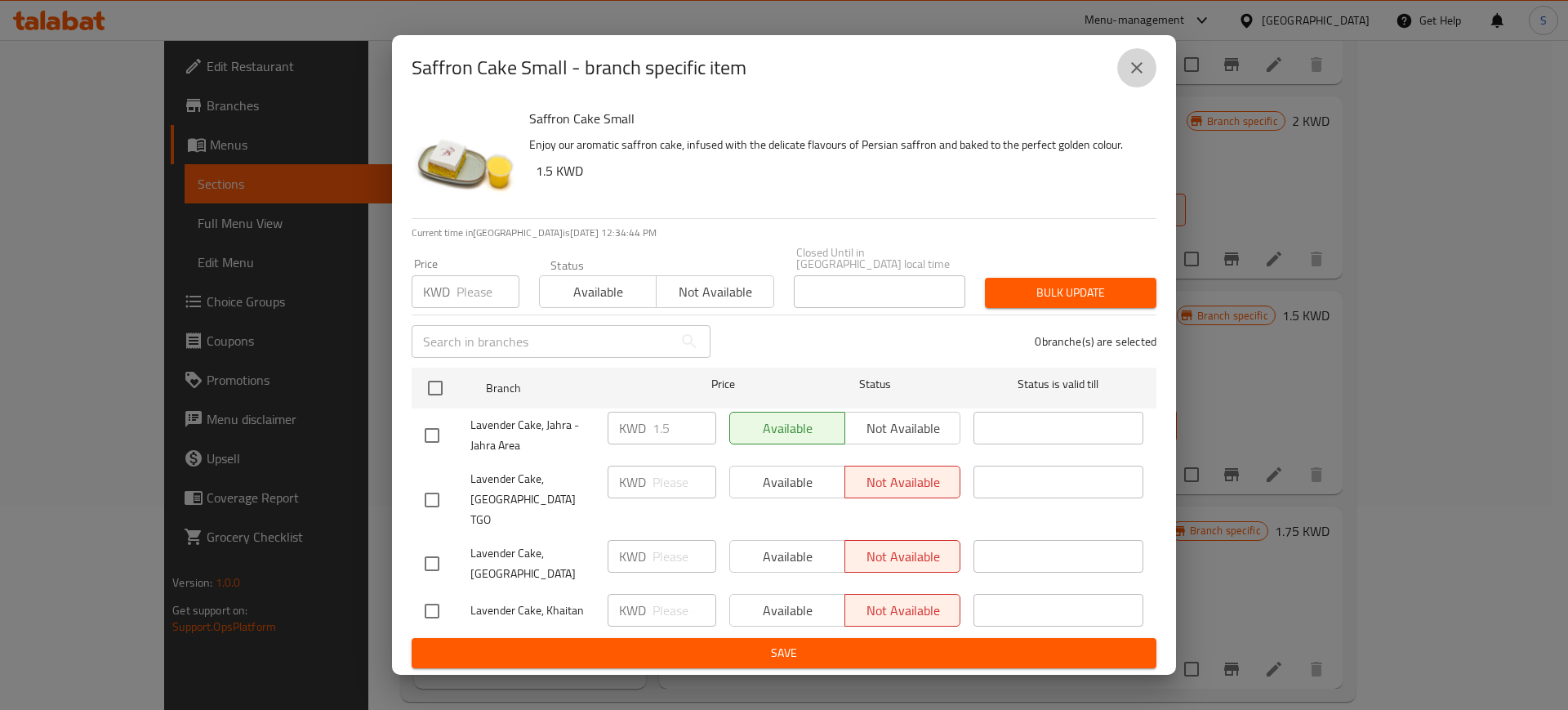
click at [1135, 78] on icon "close" at bounding box center [1137, 68] width 20 height 20
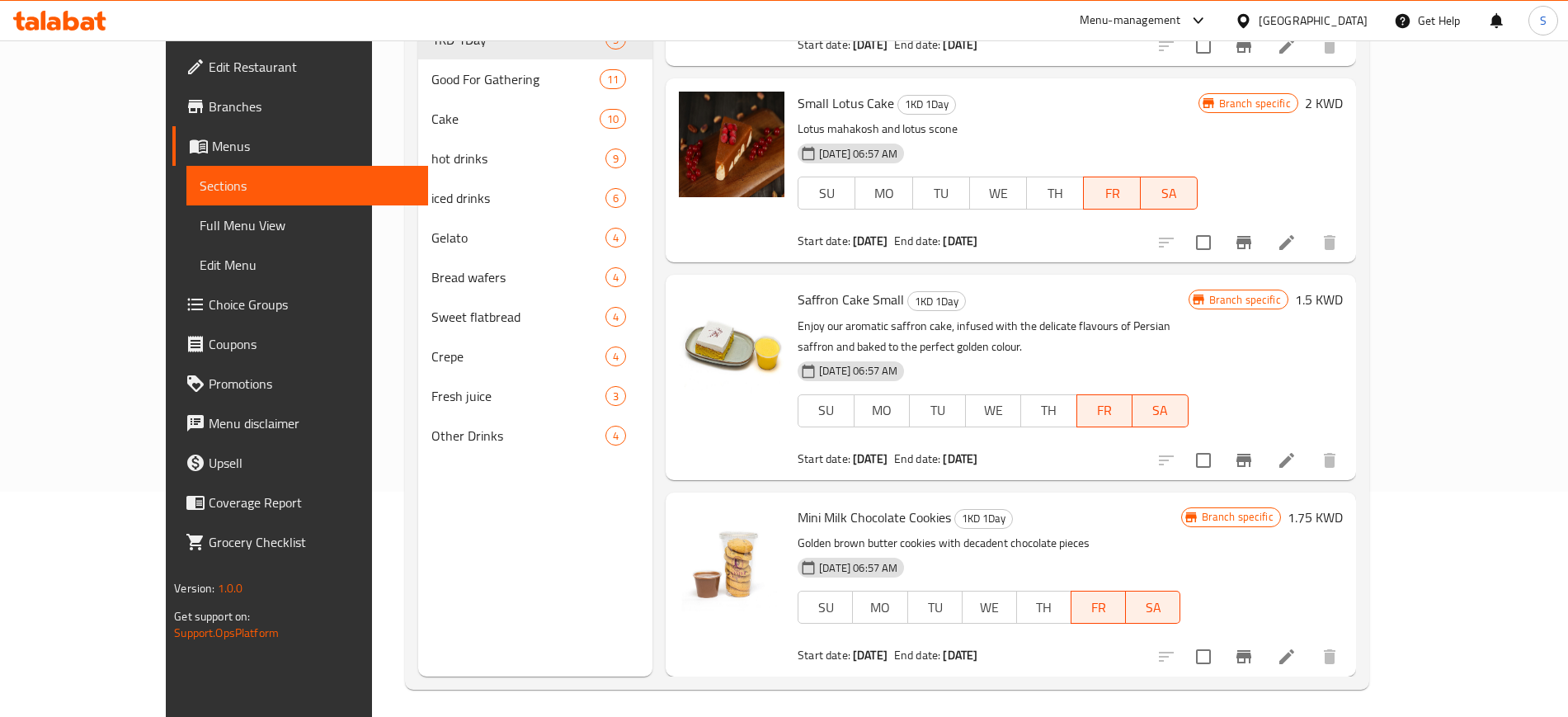
scroll to position [231, 0]
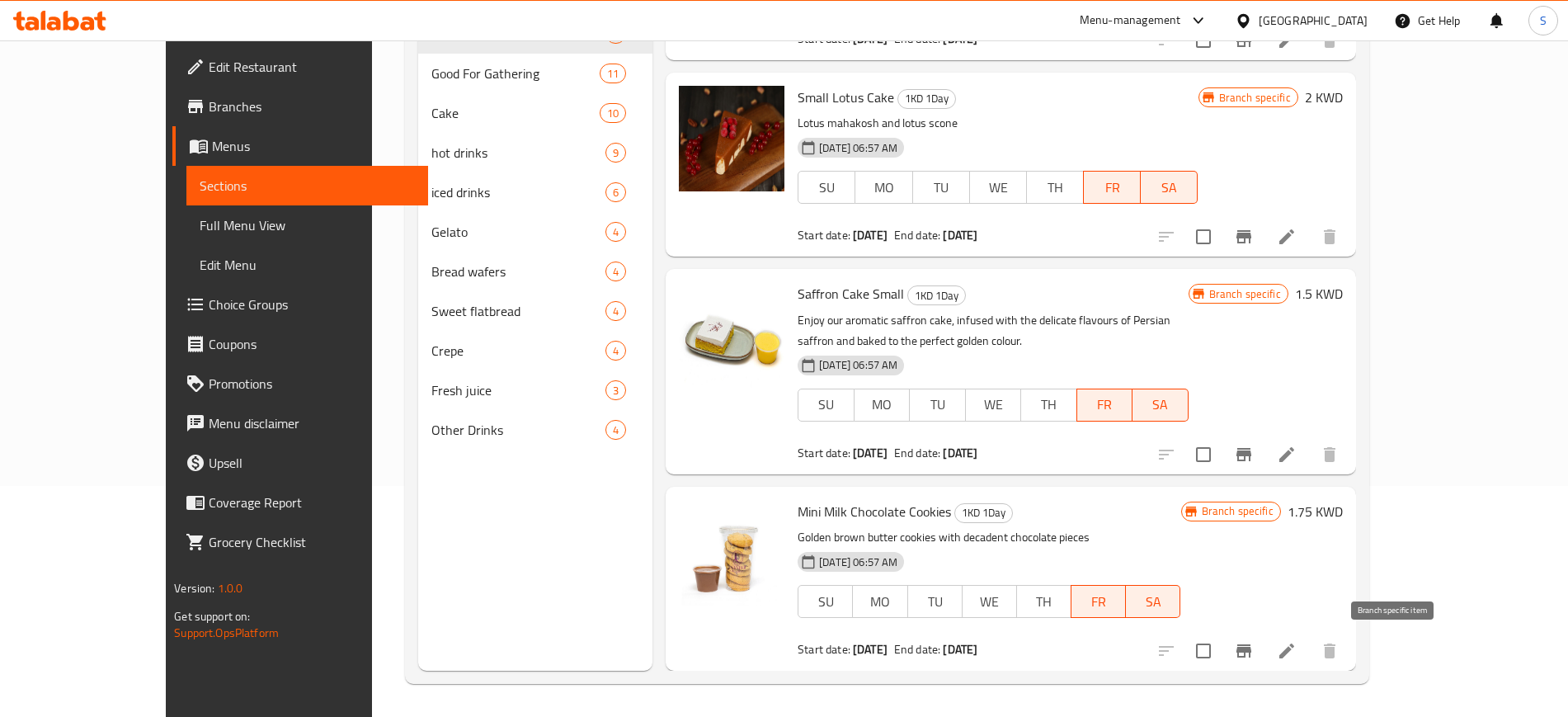
click at [1254, 641] on icon "Branch-specific-item" at bounding box center [1244, 651] width 20 height 20
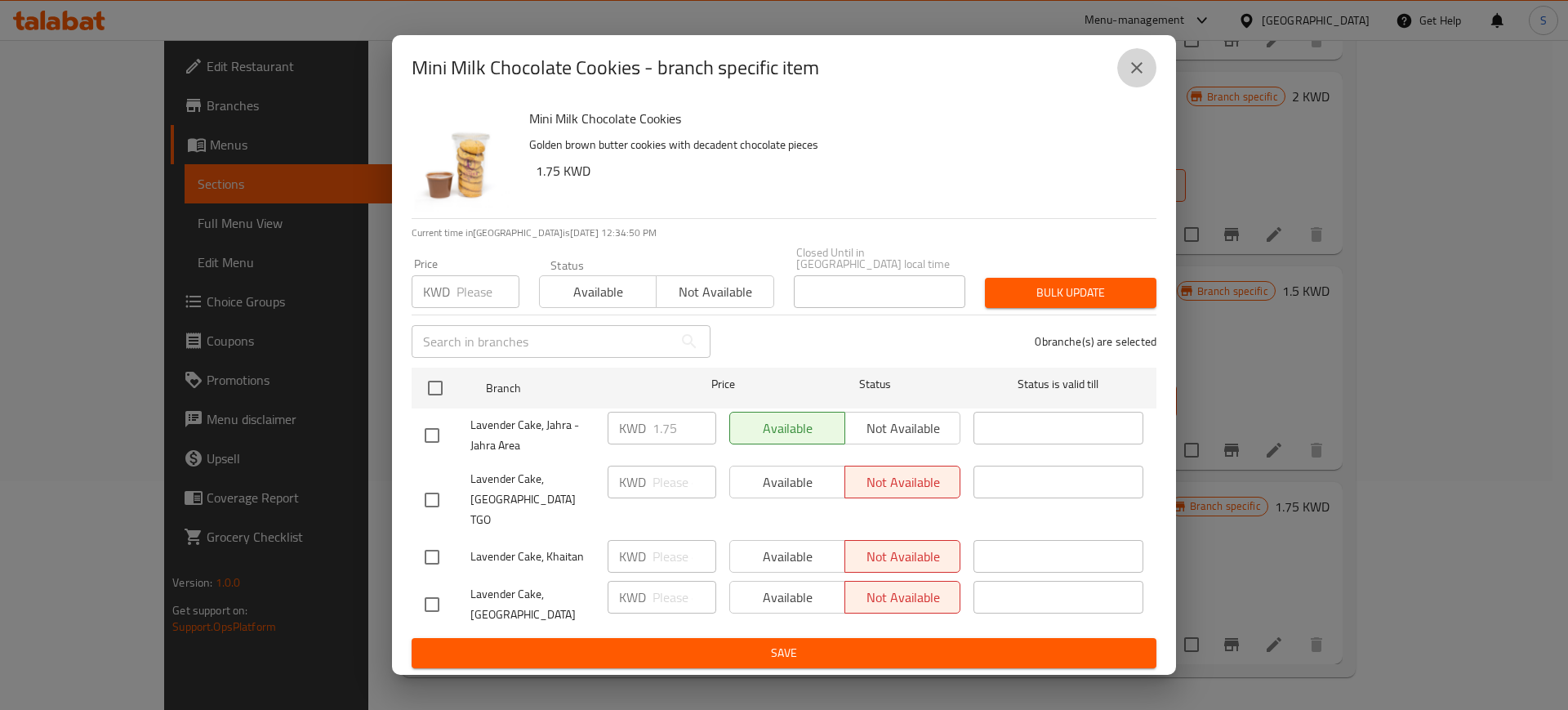
click at [1138, 73] on icon "close" at bounding box center [1137, 67] width 12 height 12
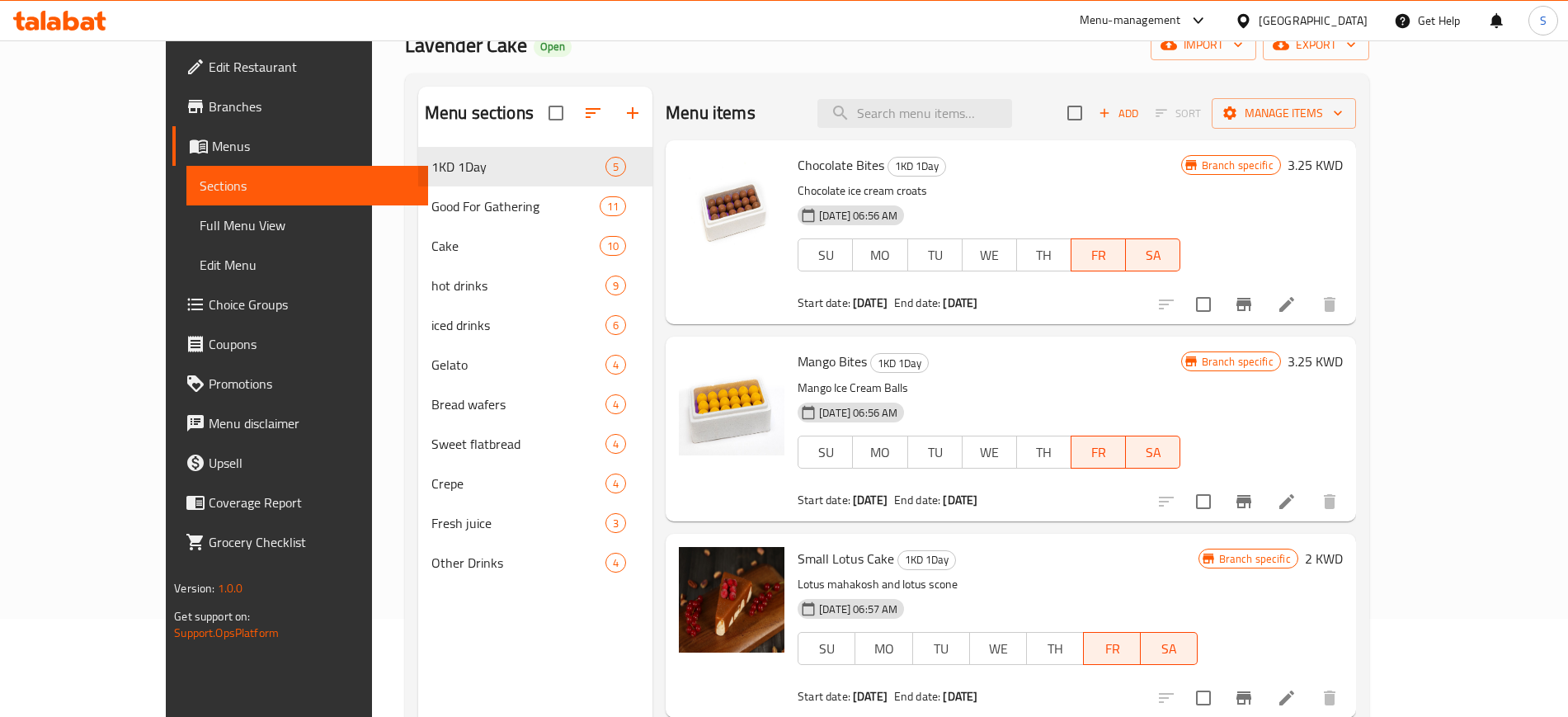
scroll to position [0, 0]
